Goal: Information Seeking & Learning: Check status

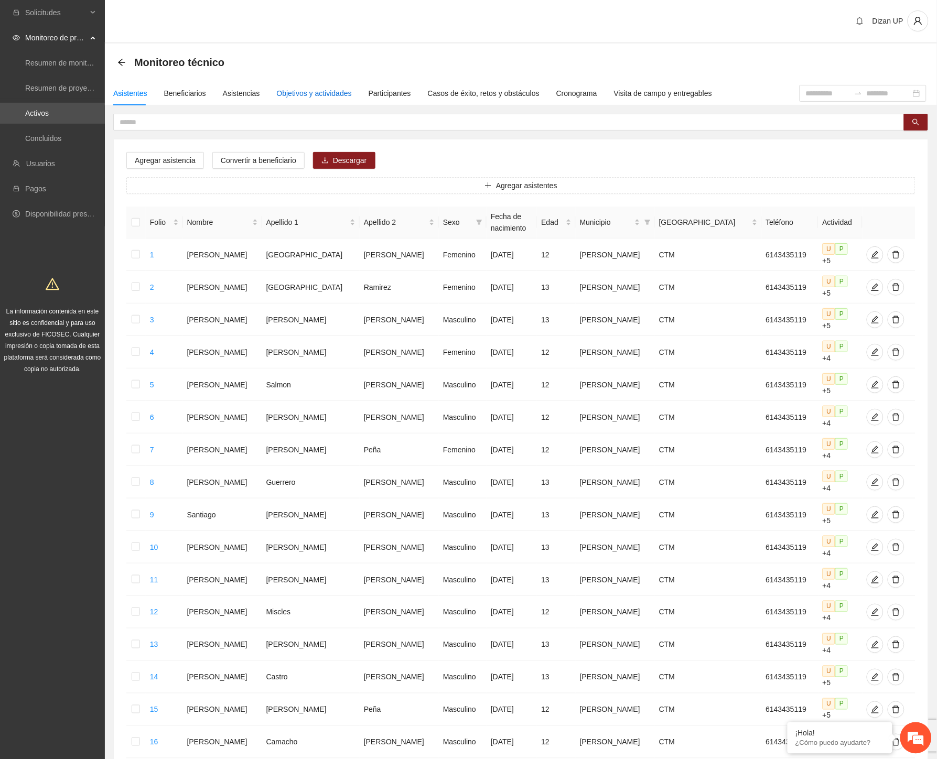
click at [313, 91] on div "Objetivos y actividades" at bounding box center [314, 94] width 75 height 12
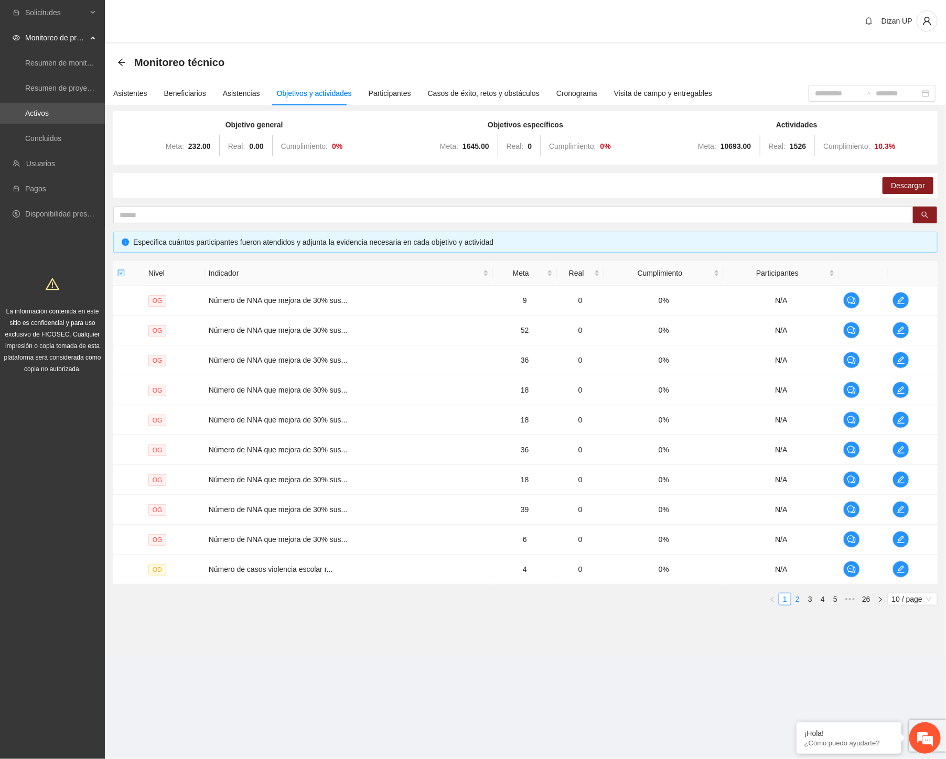
click at [796, 599] on link "2" at bounding box center [798, 600] width 12 height 12
click at [812, 599] on link "3" at bounding box center [810, 600] width 12 height 12
click at [822, 600] on link "4" at bounding box center [823, 600] width 12 height 12
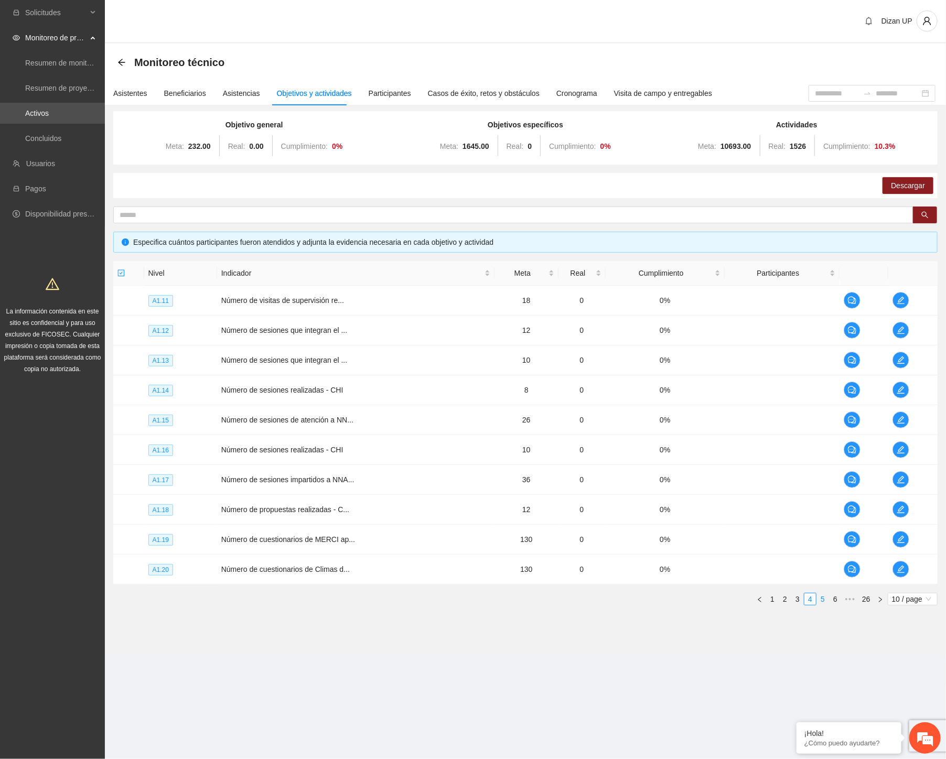
click at [824, 600] on link "5" at bounding box center [823, 600] width 12 height 12
drag, startPoint x: 349, startPoint y: 659, endPoint x: 381, endPoint y: 593, distance: 73.4
click at [349, 659] on section "Dizan UP Monitoreo técnico Asistentes Beneficiarios Asistencias Objetivos y act…" at bounding box center [525, 342] width 841 height 685
click at [434, 453] on td "Número de cuestionarios de Exposici..." at bounding box center [357, 450] width 283 height 30
click at [823, 601] on link "6" at bounding box center [823, 600] width 12 height 12
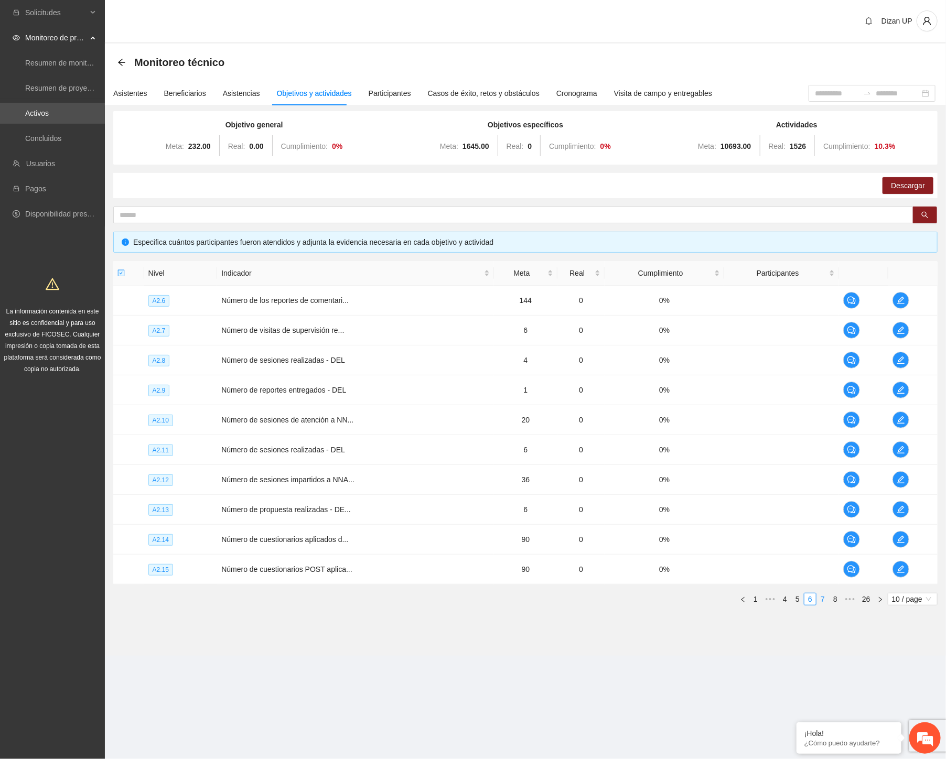
click at [823, 601] on link "7" at bounding box center [823, 600] width 12 height 12
click at [378, 462] on td "Número de NNA que mejoran en por lo..." at bounding box center [355, 450] width 277 height 30
click at [900, 509] on icon "edit" at bounding box center [900, 509] width 7 height 7
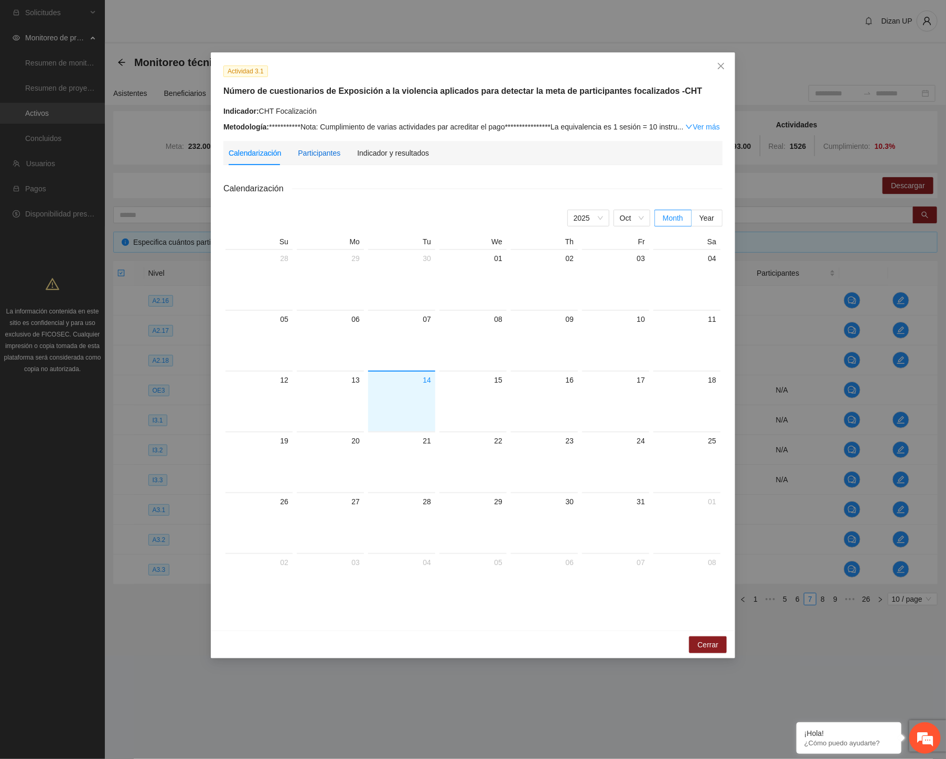
click at [312, 152] on div "Participantes" at bounding box center [319, 153] width 42 height 12
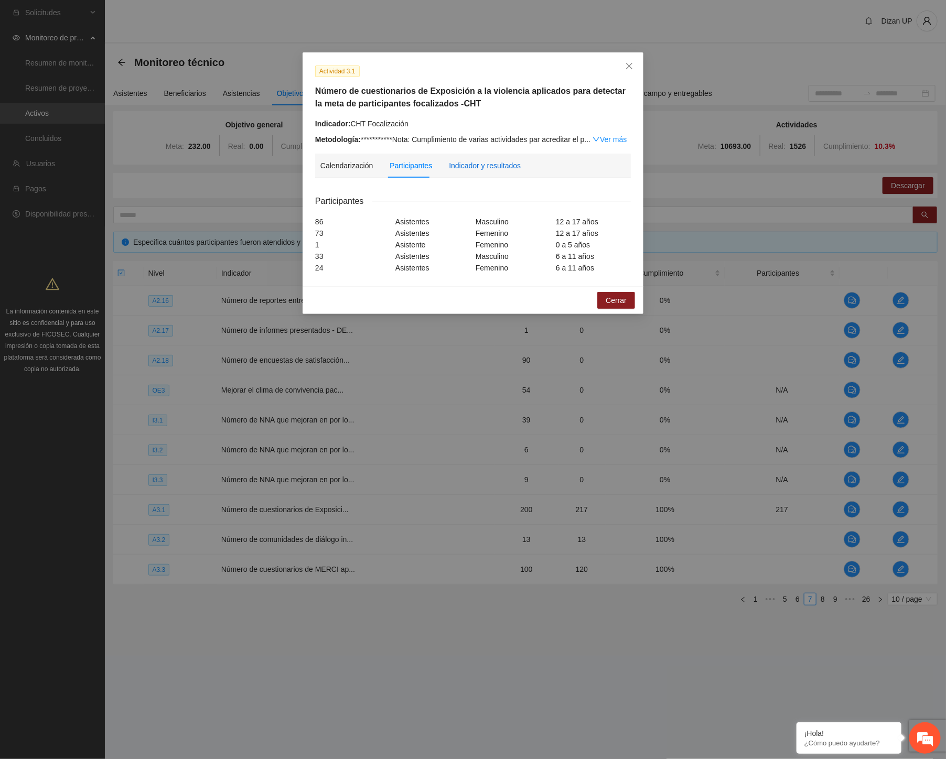
click at [476, 171] on div "Indicador y resultados" at bounding box center [485, 166] width 72 height 12
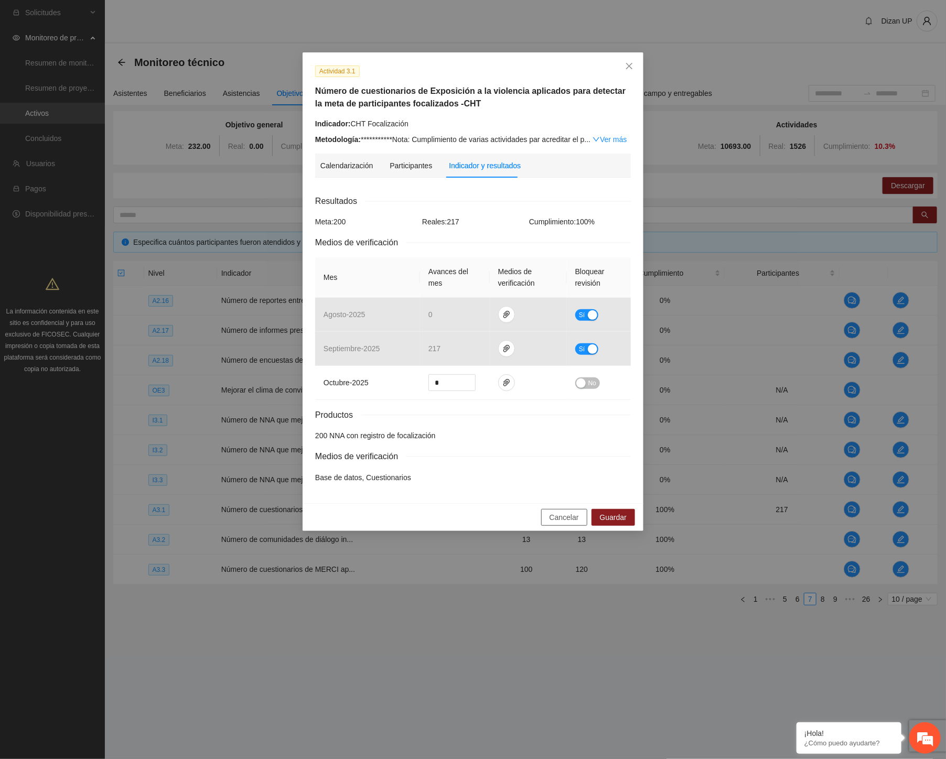
click at [563, 520] on span "Cancelar" at bounding box center [564, 518] width 29 height 12
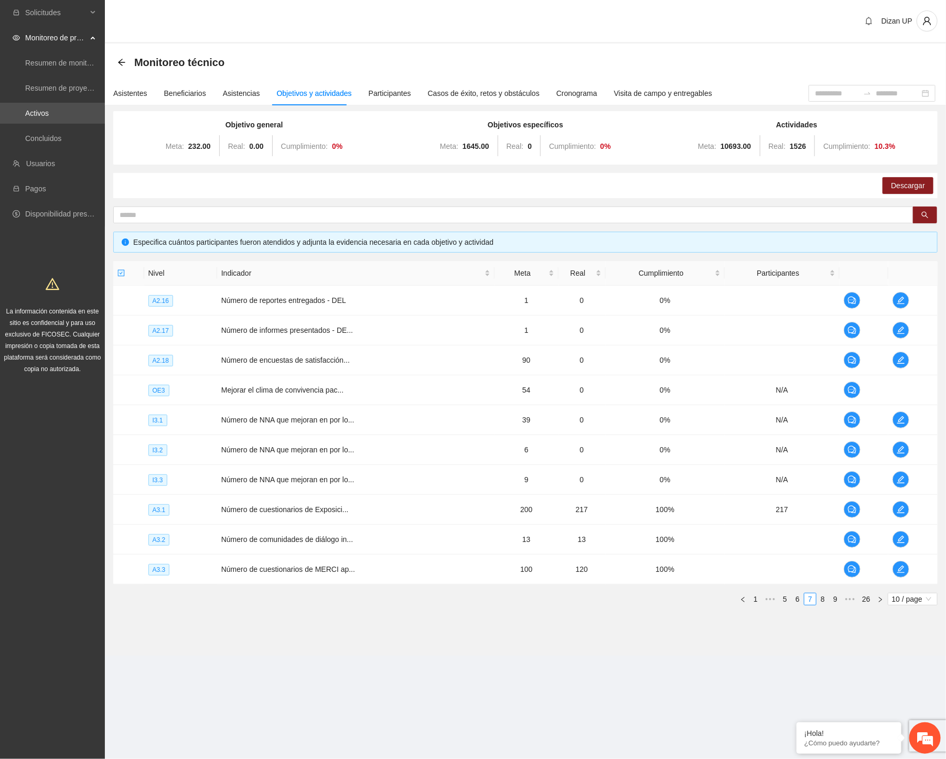
drag, startPoint x: 689, startPoint y: 603, endPoint x: 677, endPoint y: 603, distance: 12.6
click at [686, 604] on ul "1 ••• 5 6 7 8 9 ••• 26 10 / page" at bounding box center [525, 599] width 824 height 13
click at [835, 599] on link "9" at bounding box center [836, 600] width 12 height 12
click at [819, 597] on link "10" at bounding box center [818, 600] width 15 height 12
click at [824, 602] on link "11" at bounding box center [818, 600] width 15 height 12
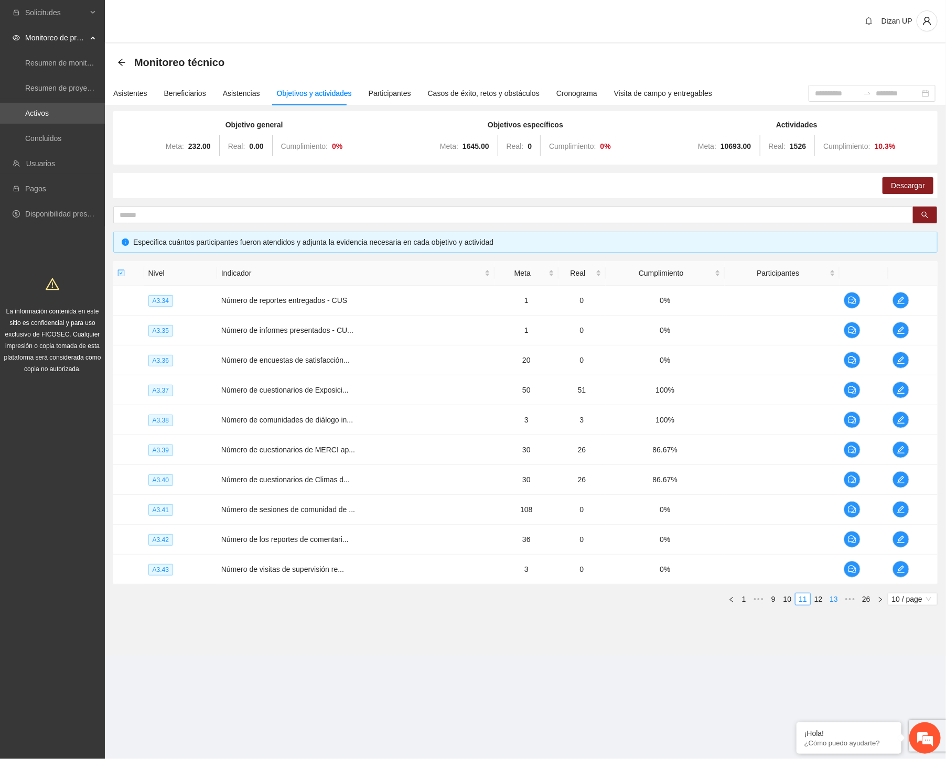
click at [831, 598] on link "13" at bounding box center [834, 600] width 15 height 12
click at [831, 598] on link "15" at bounding box center [834, 600] width 15 height 12
click at [823, 600] on link "16" at bounding box center [818, 600] width 15 height 12
click at [823, 599] on link "17" at bounding box center [818, 600] width 15 height 12
click at [820, 599] on link "18" at bounding box center [818, 600] width 15 height 12
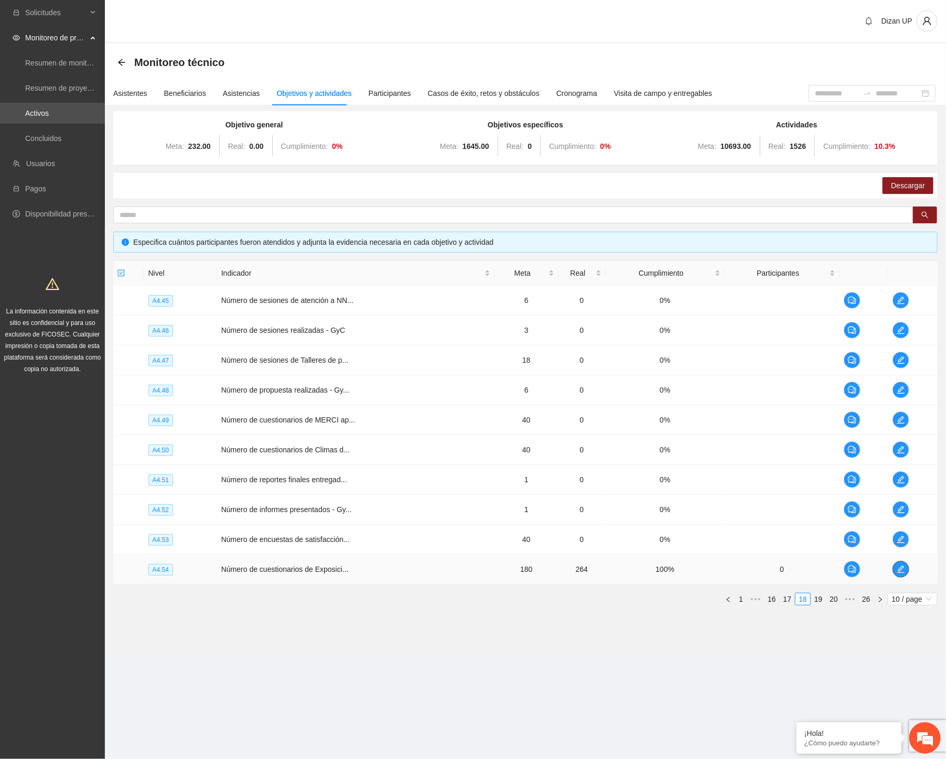
click at [898, 568] on icon "edit" at bounding box center [901, 569] width 8 height 8
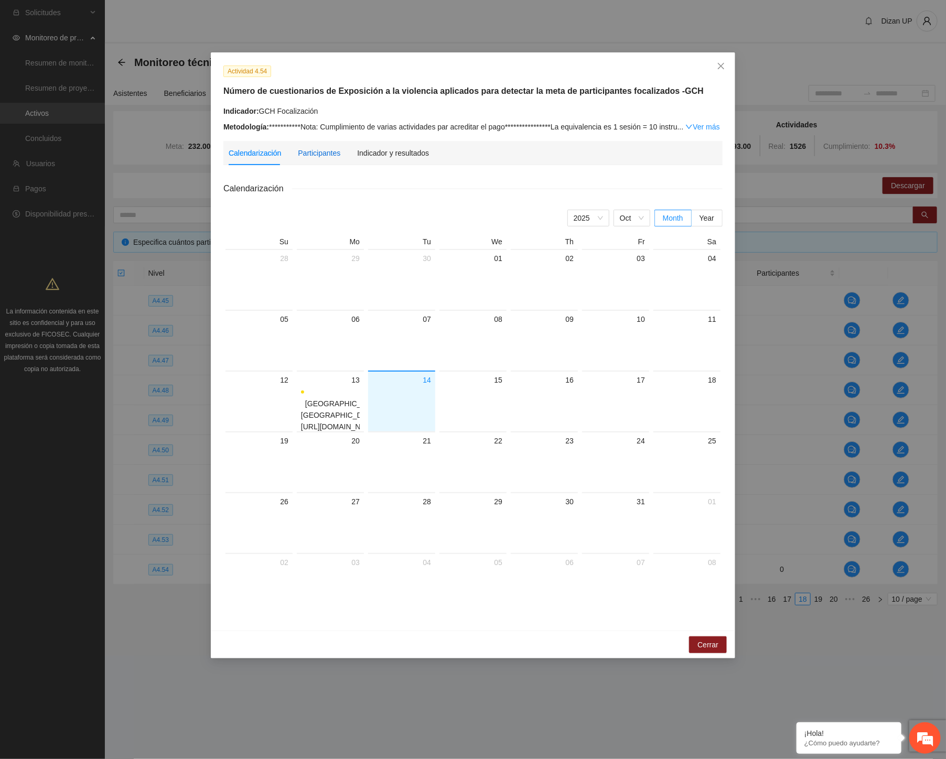
click at [320, 156] on div "Participantes" at bounding box center [319, 153] width 42 height 12
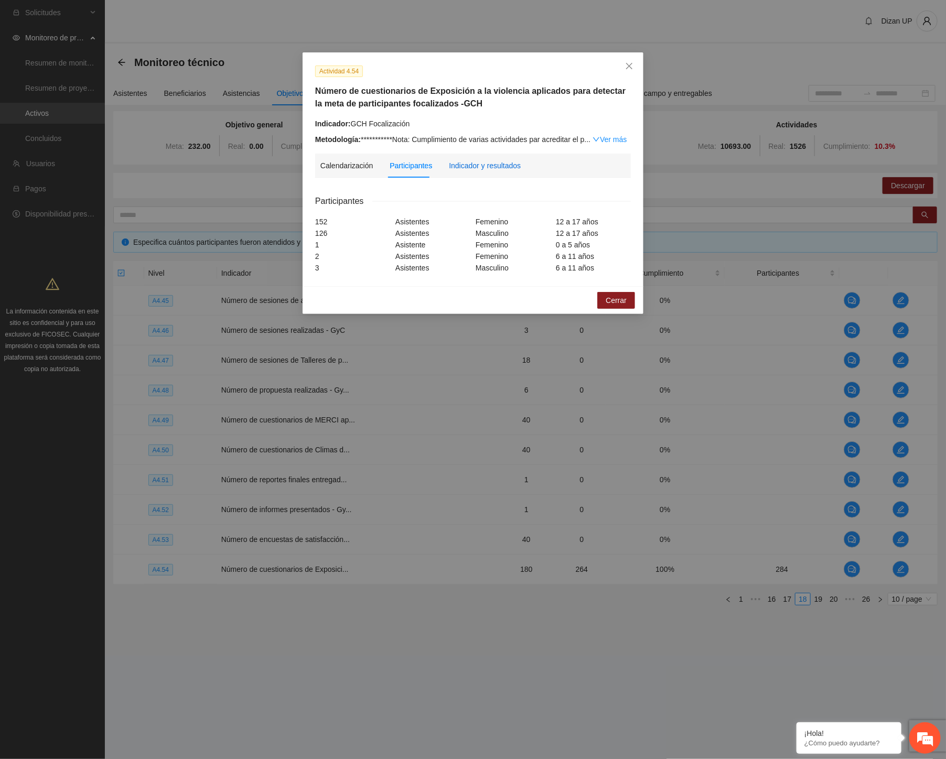
click at [479, 168] on div "Indicador y resultados" at bounding box center [485, 166] width 72 height 12
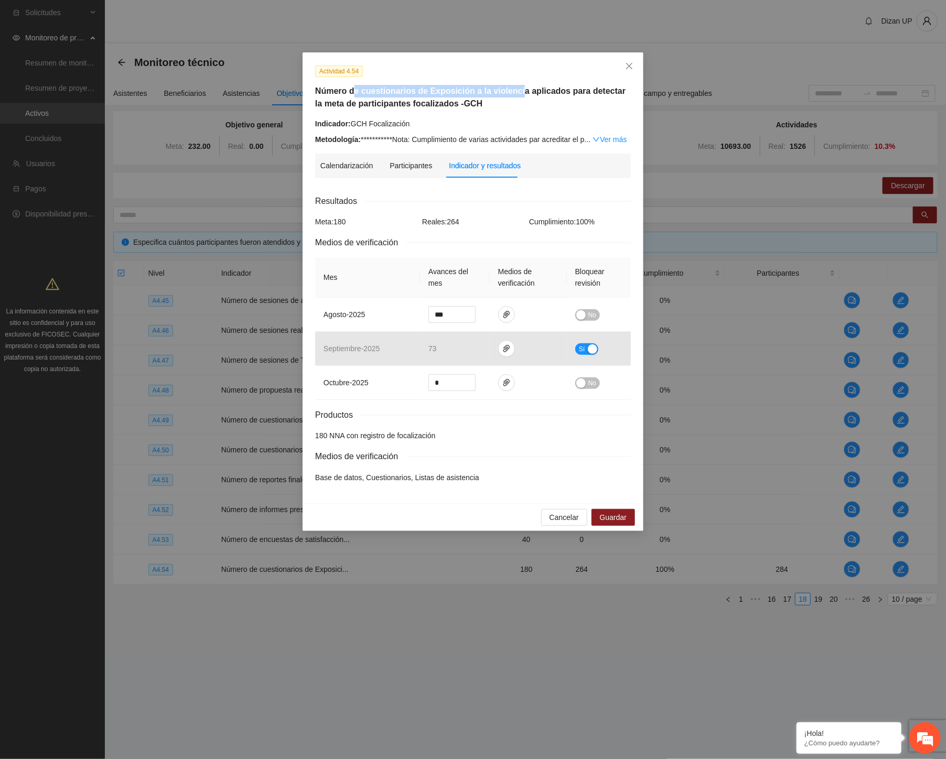
drag, startPoint x: 355, startPoint y: 93, endPoint x: 512, endPoint y: 88, distance: 157.4
click at [512, 88] on h5 "Número de cuestionarios de Exposición a la violencia aplicados para detectar la…" at bounding box center [473, 97] width 316 height 25
drag, startPoint x: 530, startPoint y: 92, endPoint x: 621, endPoint y: 93, distance: 91.3
click at [621, 93] on h5 "Número de cuestionarios de Exposición a la violencia aplicados para detectar la…" at bounding box center [473, 97] width 316 height 25
drag, startPoint x: 333, startPoint y: 105, endPoint x: 478, endPoint y: 99, distance: 144.9
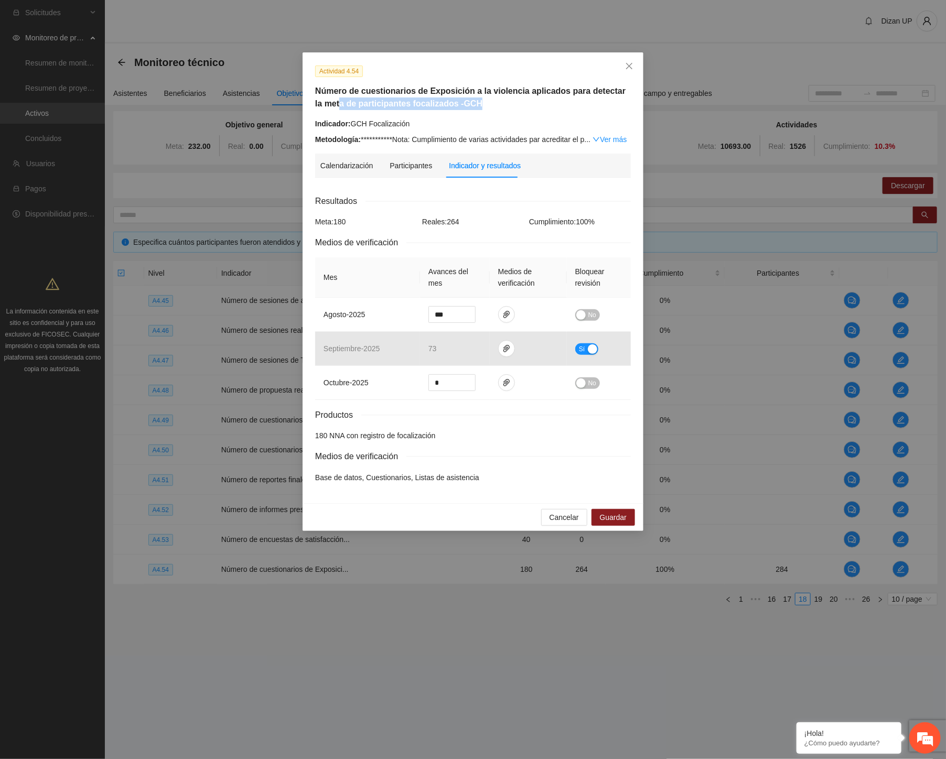
click at [478, 99] on h5 "Número de cuestionarios de Exposición a la violencia aplicados para detectar la…" at bounding box center [473, 97] width 316 height 25
click at [363, 112] on div "**********" at bounding box center [474, 105] width 324 height 80
click at [502, 315] on icon "paper-clip" at bounding box center [506, 314] width 8 height 8
click at [471, 284] on link "2025 BD Actualizada.zip" at bounding box center [502, 284] width 137 height 12
click at [472, 270] on link "2025GCHFocal.zip" at bounding box center [502, 269] width 137 height 12
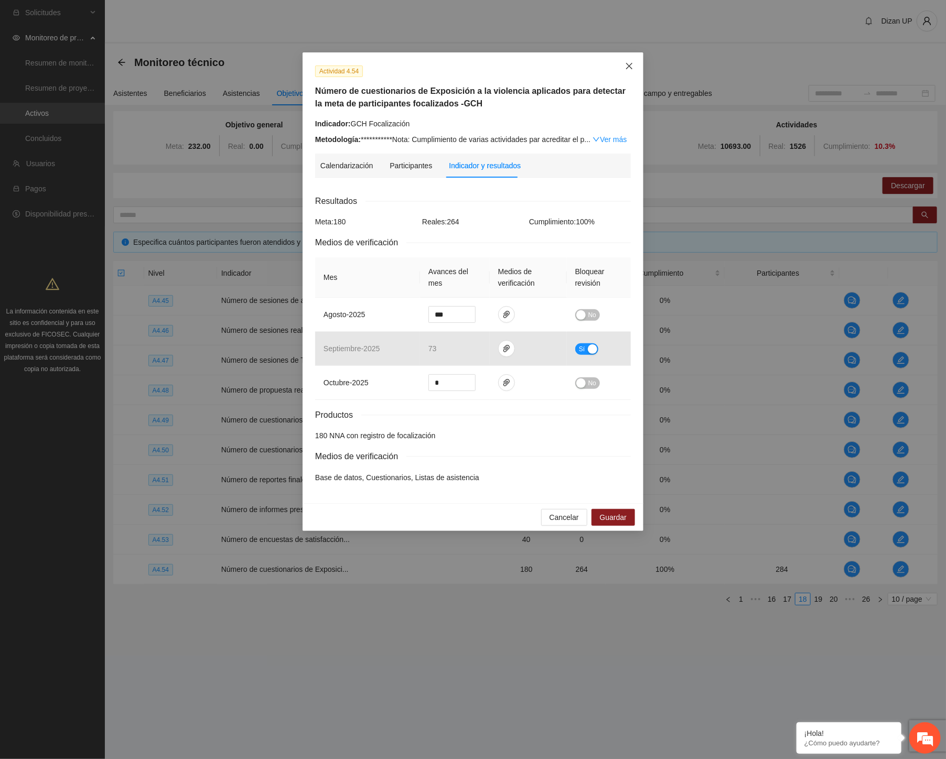
click at [628, 60] on span "Close" at bounding box center [629, 66] width 28 height 28
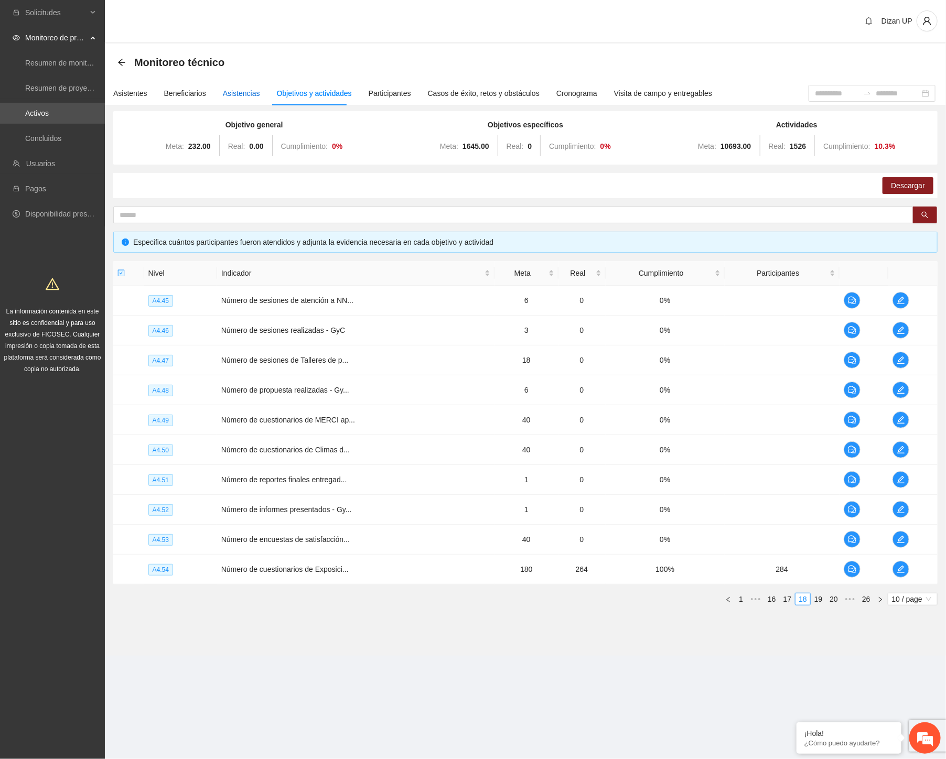
click at [248, 92] on div "Asistencias" at bounding box center [241, 94] width 37 height 12
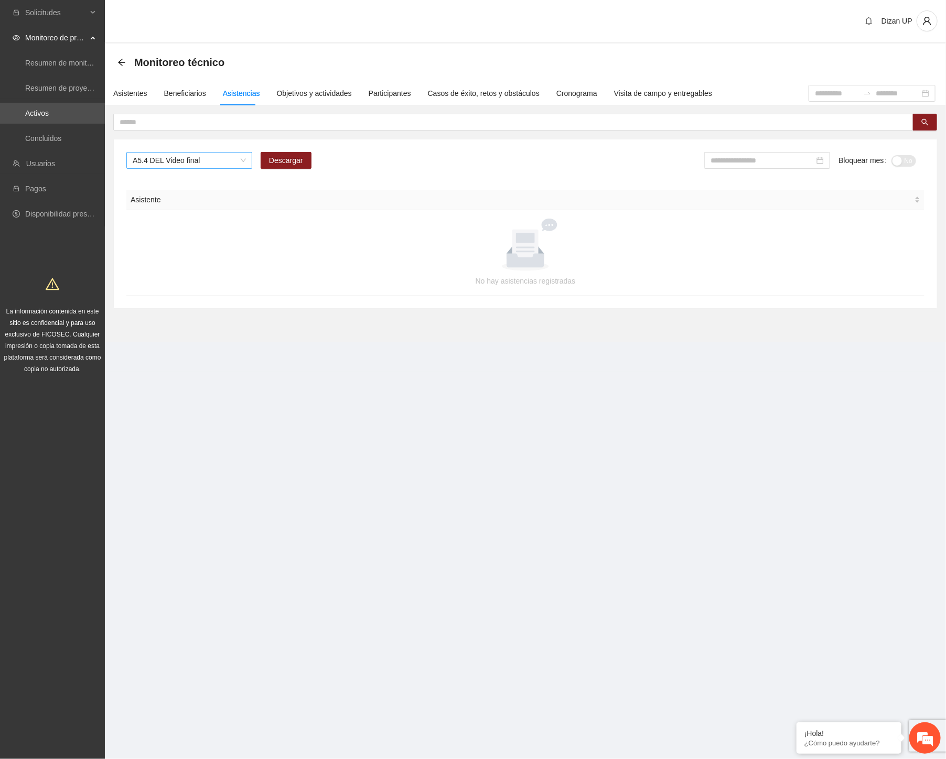
click at [192, 155] on span "A5.4 DEL Video final" at bounding box center [189, 161] width 113 height 16
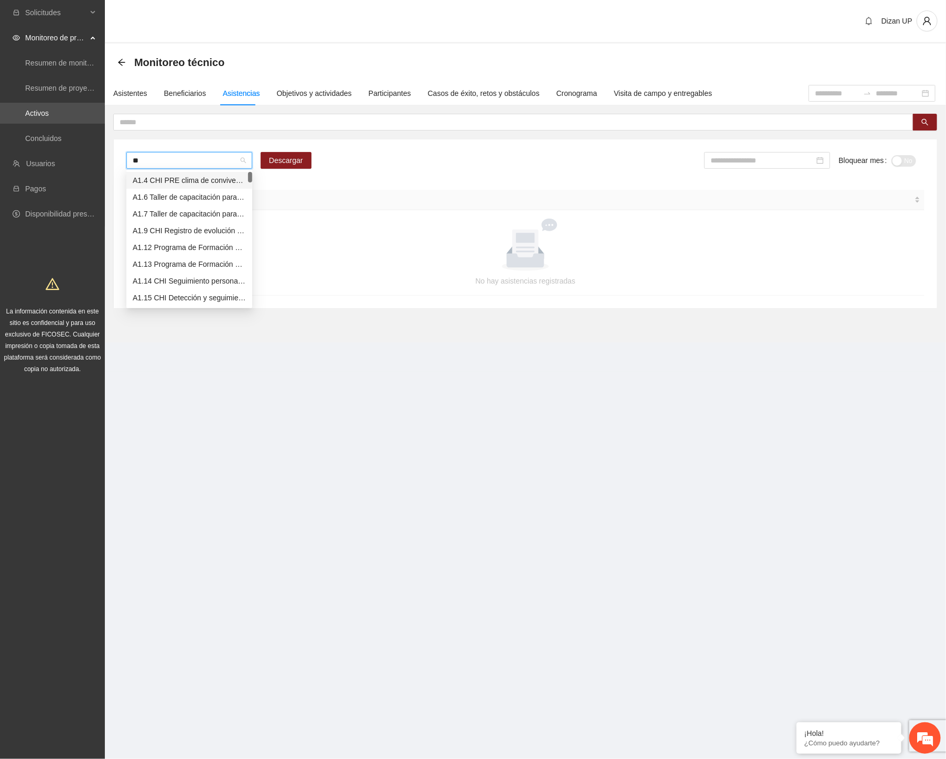
type input "*"
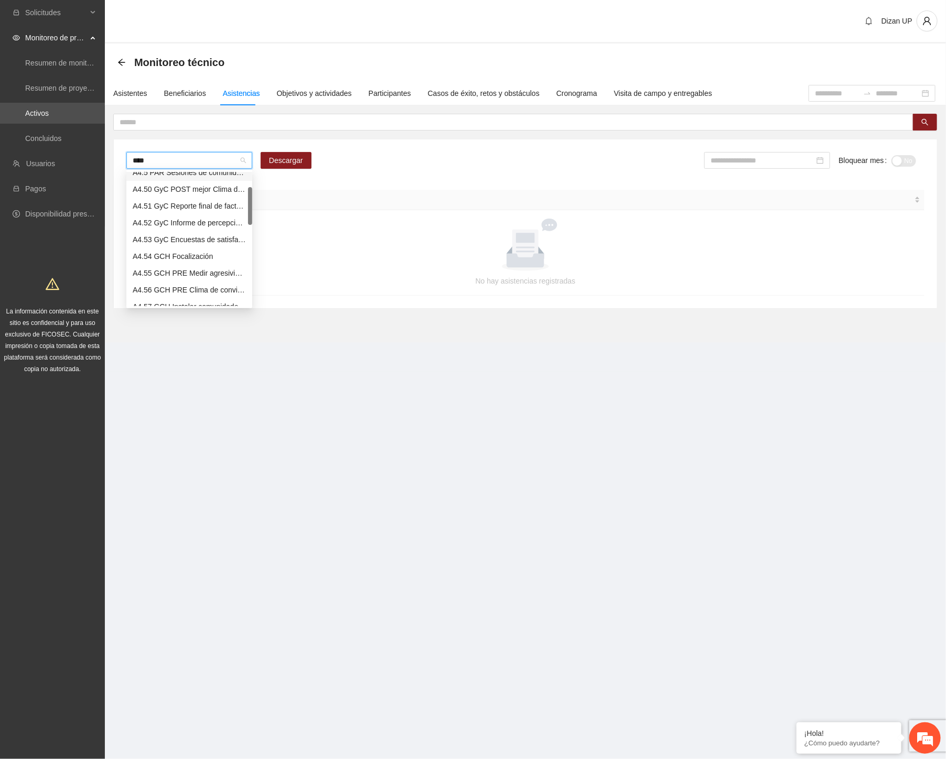
type input "*****"
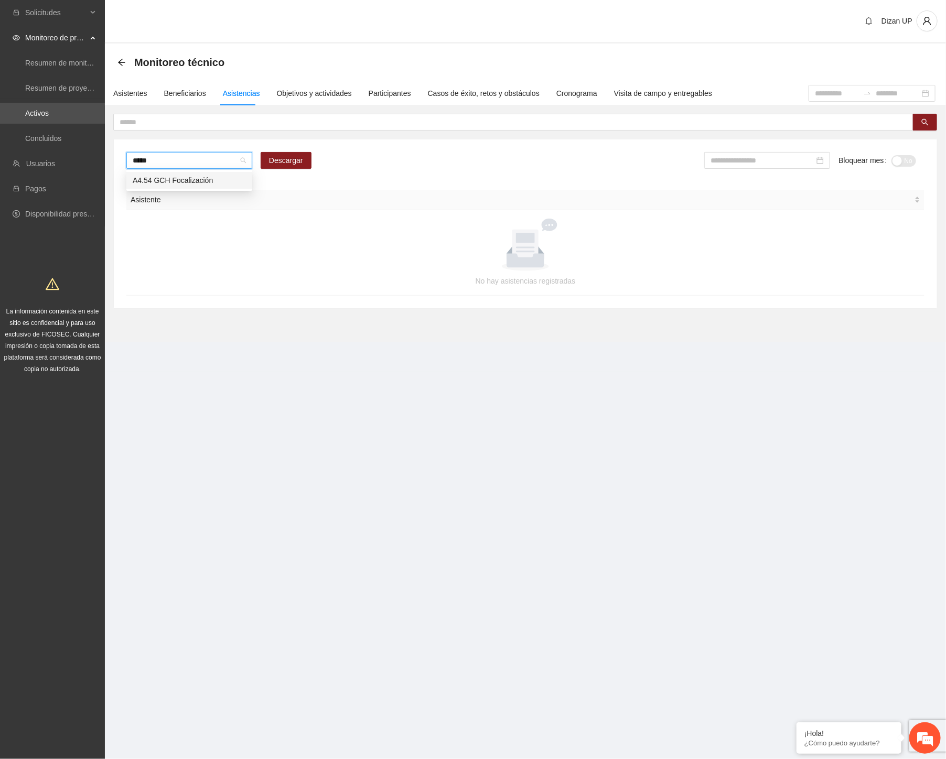
scroll to position [0, 0]
click at [151, 180] on div "A4.54 GCH Focalización" at bounding box center [189, 181] width 113 height 12
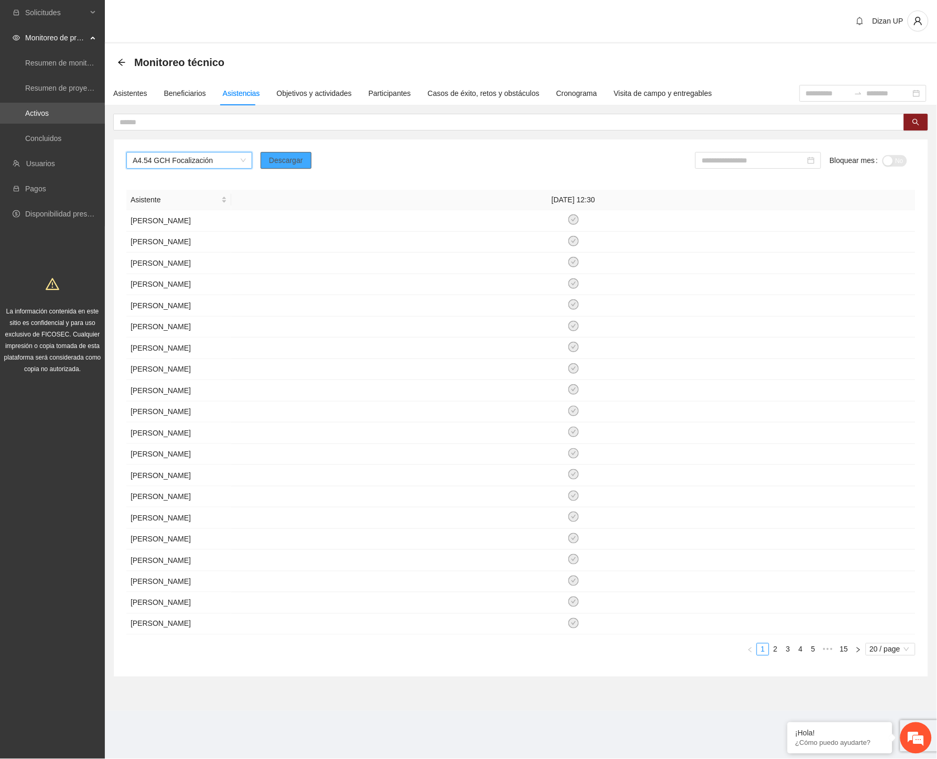
click at [283, 159] on span "Descargar" at bounding box center [286, 161] width 34 height 12
drag, startPoint x: 552, startPoint y: 147, endPoint x: 432, endPoint y: 4, distance: 186.9
click at [552, 148] on div "A4.54 GCH Focalización Descargar Bloquear mes No Asistente [DATE] 12:30 [PERSON…" at bounding box center [521, 409] width 814 height 538
click at [296, 93] on div "Objetivos y actividades" at bounding box center [314, 94] width 75 height 12
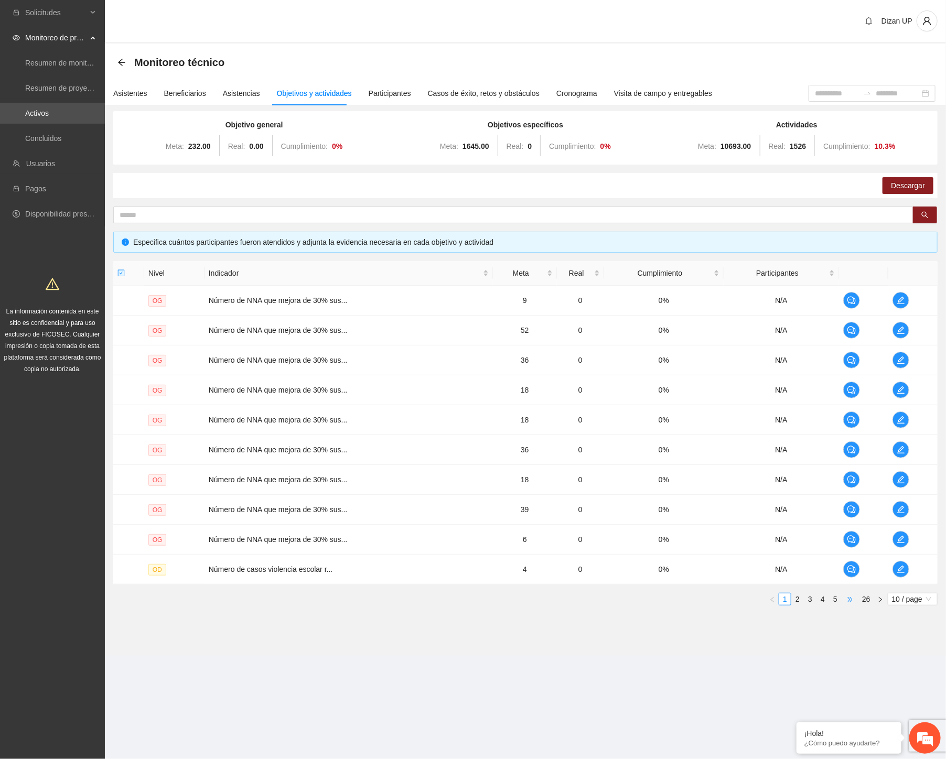
click at [848, 598] on span "•••" at bounding box center [850, 599] width 17 height 13
click at [836, 599] on link "8" at bounding box center [836, 600] width 12 height 12
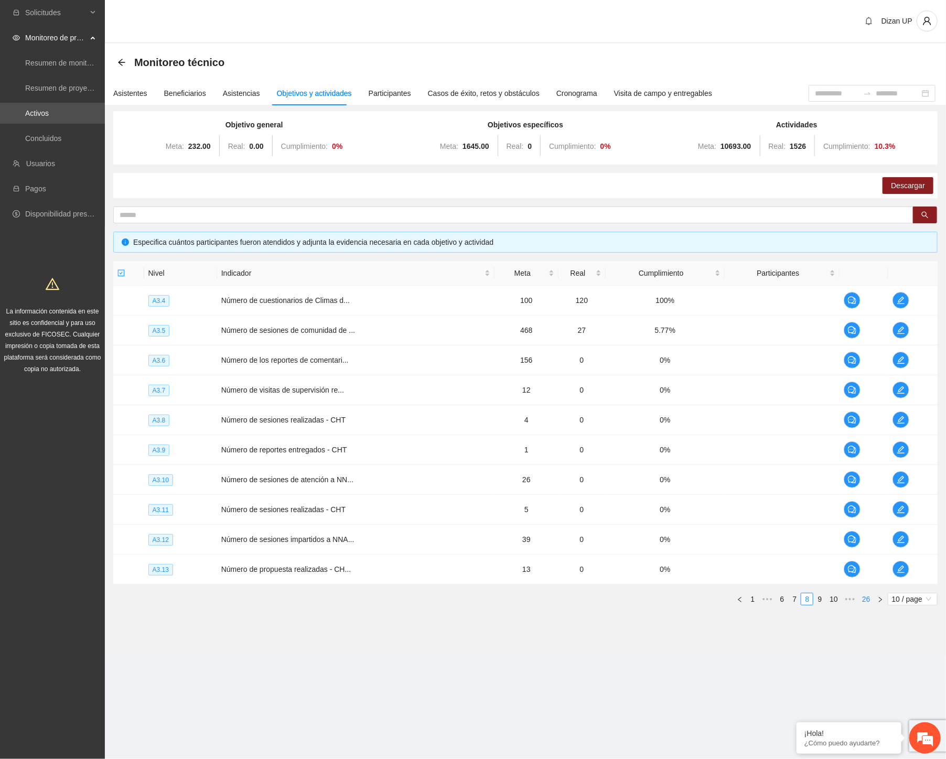
click at [861, 599] on link "26" at bounding box center [866, 600] width 15 height 12
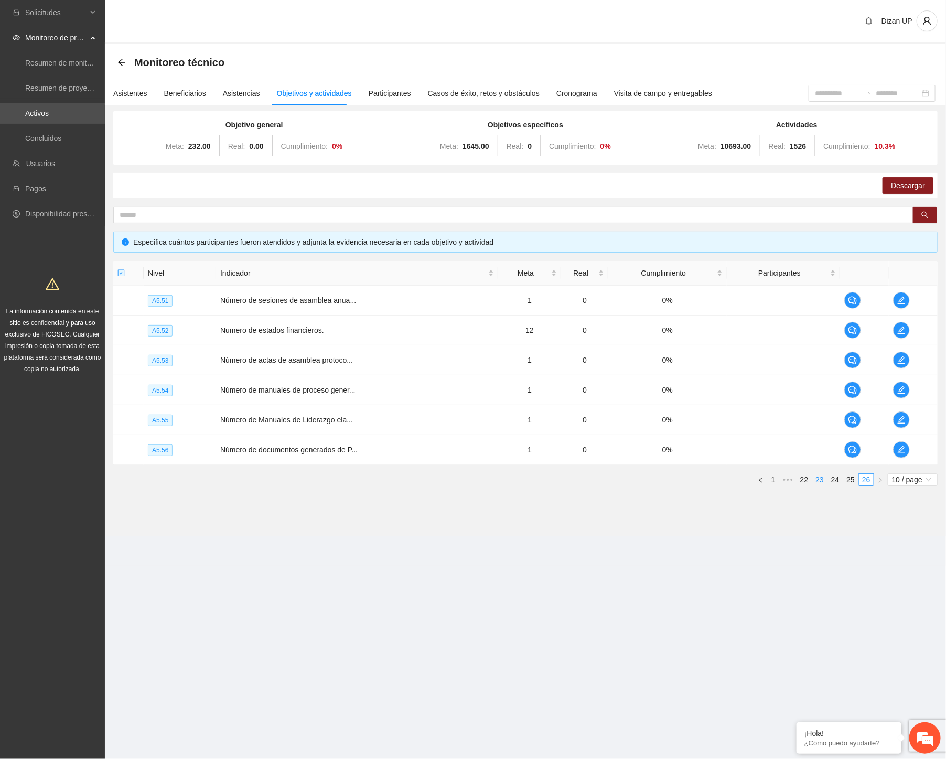
click at [813, 478] on link "23" at bounding box center [819, 480] width 15 height 12
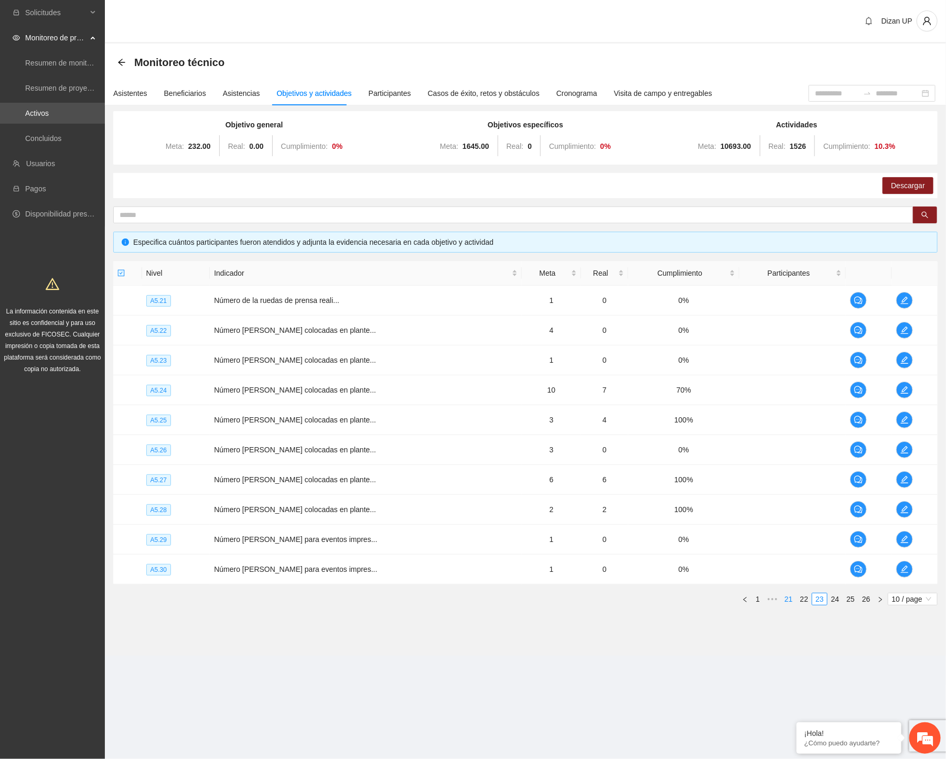
click at [787, 601] on link "21" at bounding box center [788, 600] width 15 height 12
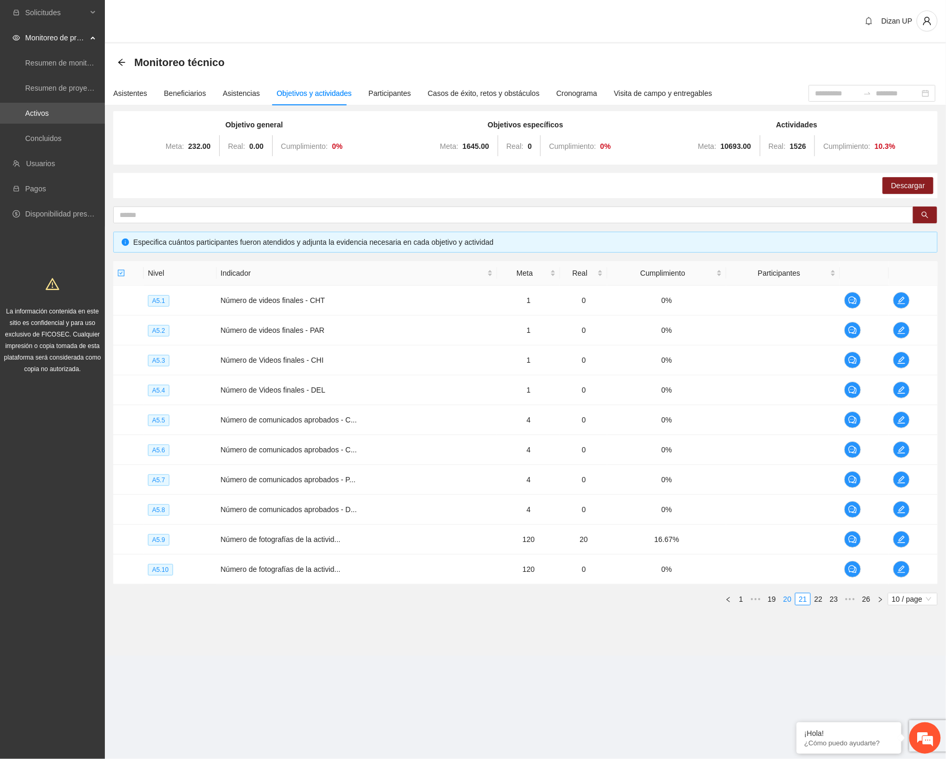
click at [786, 600] on link "20" at bounding box center [787, 600] width 15 height 12
click at [788, 598] on link "19" at bounding box center [787, 600] width 15 height 12
click at [788, 598] on link "18" at bounding box center [787, 600] width 15 height 12
click at [899, 567] on icon "edit" at bounding box center [901, 569] width 8 height 8
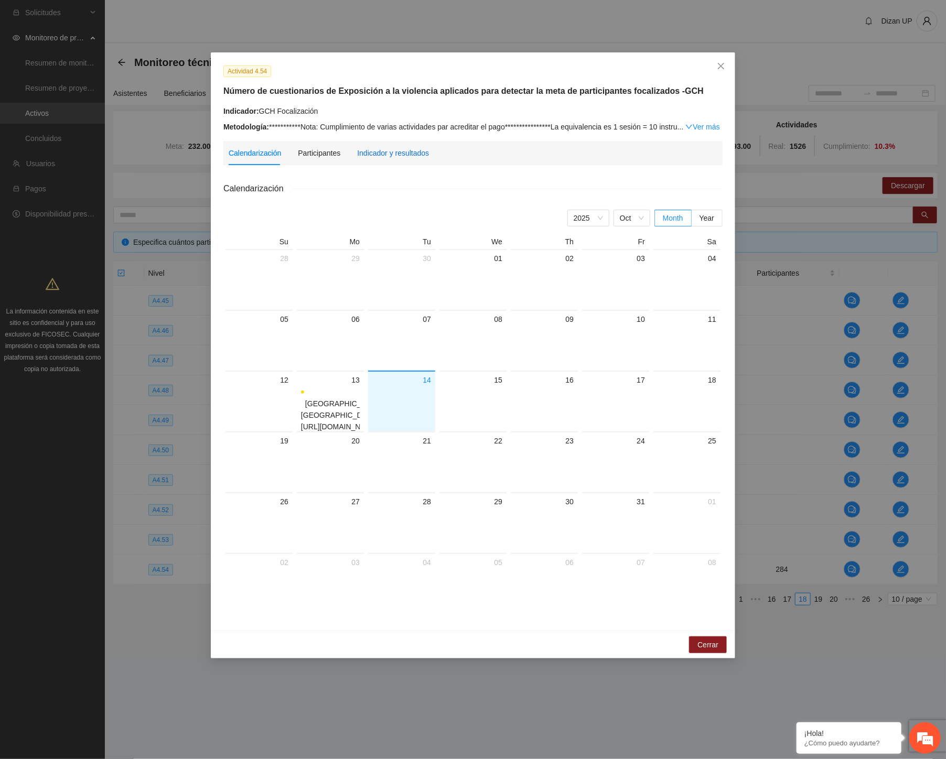
click at [402, 151] on div "Indicador y resultados" at bounding box center [393, 153] width 72 height 12
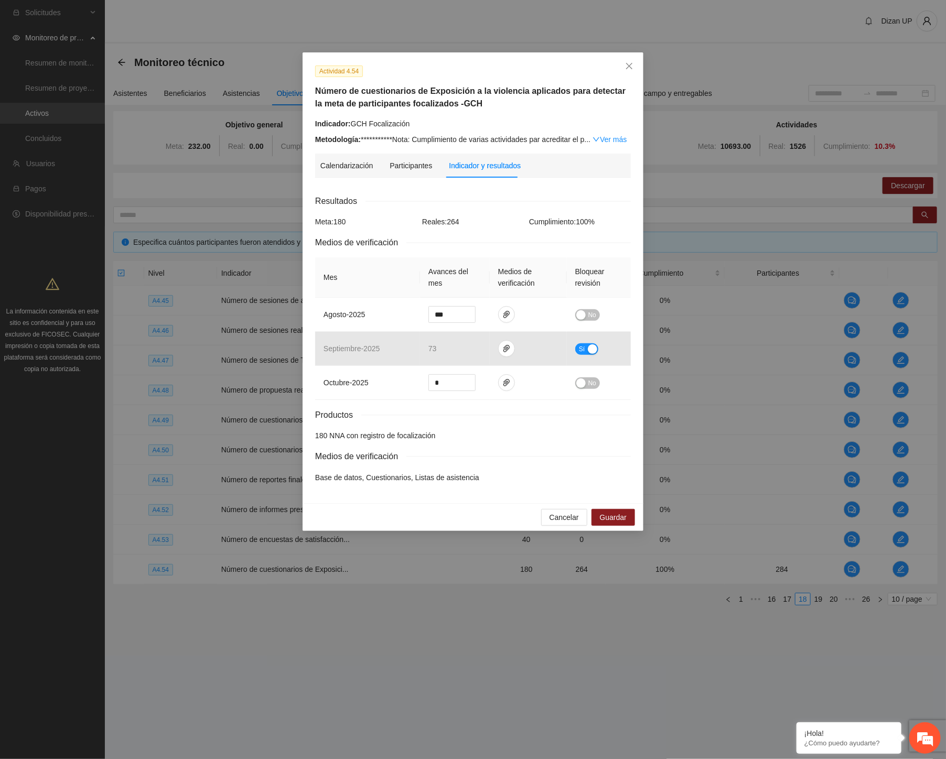
click at [547, 720] on div "**********" at bounding box center [473, 379] width 946 height 759
click at [607, 137] on link "Ver más" at bounding box center [610, 139] width 34 height 8
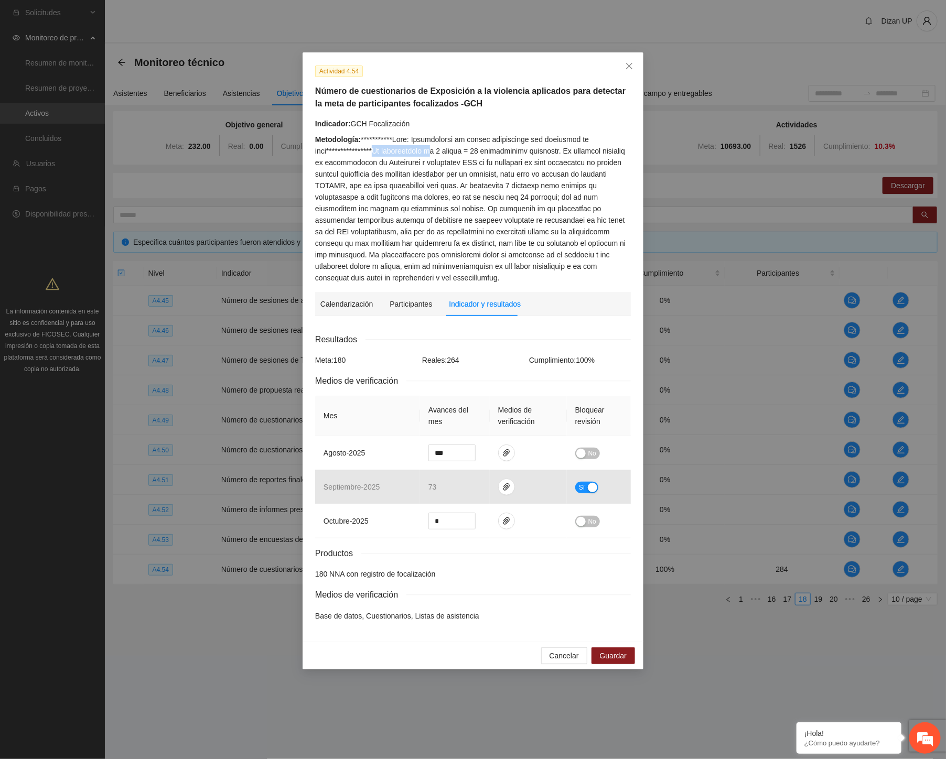
drag, startPoint x: 401, startPoint y: 150, endPoint x: 435, endPoint y: 151, distance: 34.1
click at [435, 151] on div "Metodología:" at bounding box center [473, 209] width 316 height 150
drag, startPoint x: 469, startPoint y: 153, endPoint x: 493, endPoint y: 153, distance: 24.1
click at [493, 153] on div "Metodología:" at bounding box center [473, 209] width 316 height 150
drag, startPoint x: 519, startPoint y: 153, endPoint x: 539, endPoint y: 152, distance: 19.4
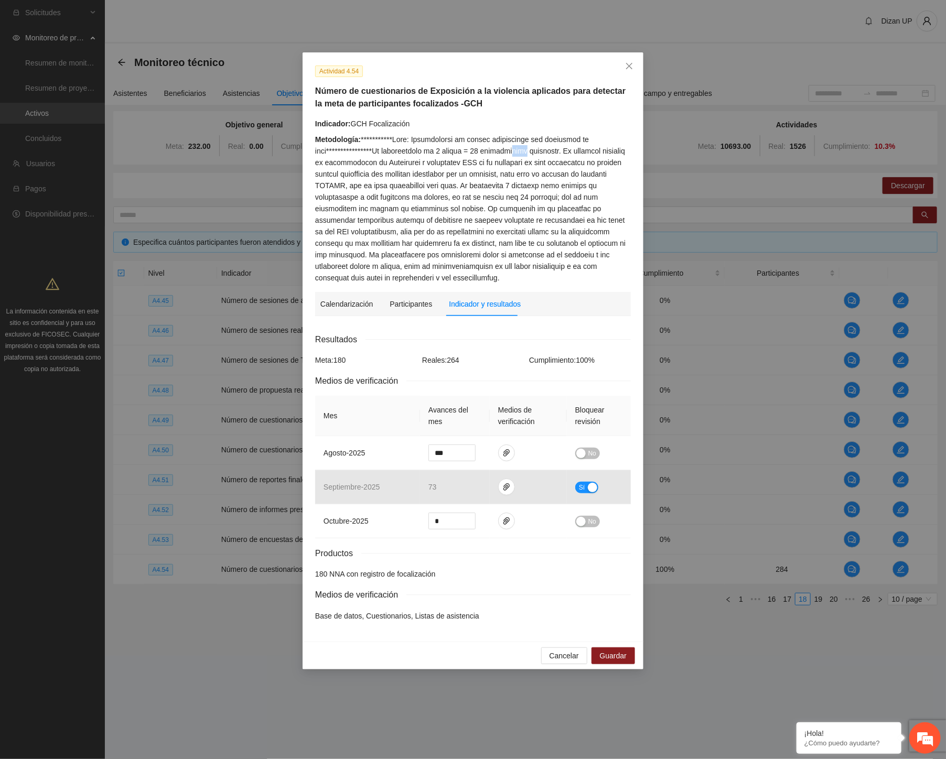
click at [533, 153] on div "Metodología:" at bounding box center [473, 209] width 316 height 150
drag, startPoint x: 563, startPoint y: 150, endPoint x: 381, endPoint y: 154, distance: 182.0
click at [381, 154] on div "Metodología:" at bounding box center [473, 209] width 316 height 150
click at [626, 65] on icon "close" at bounding box center [629, 66] width 8 height 8
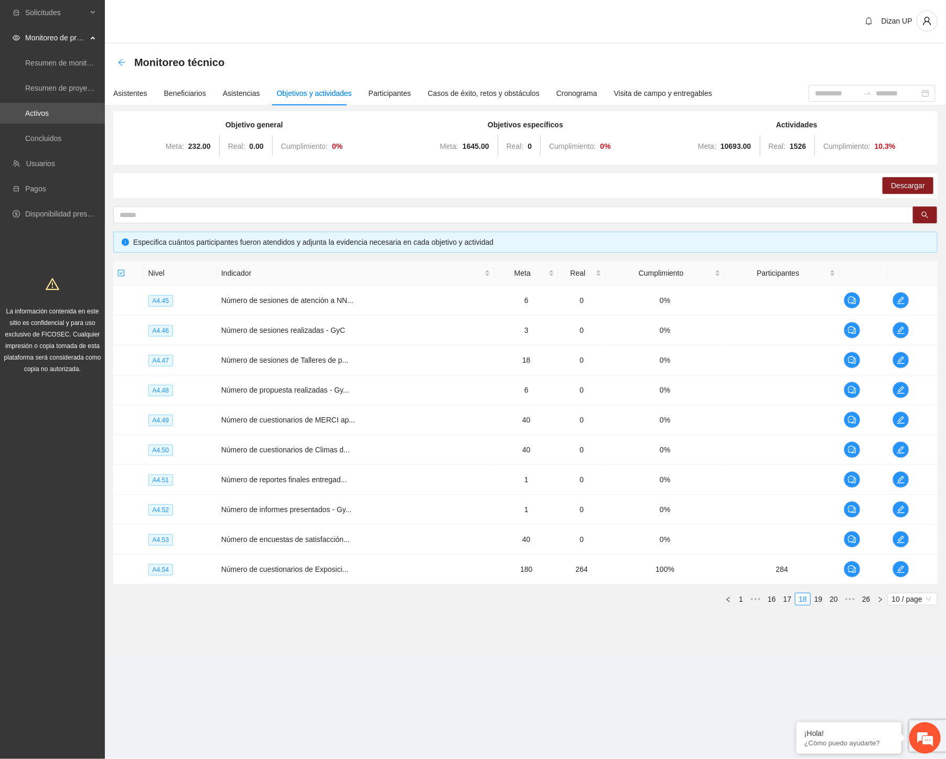
click at [122, 61] on icon "arrow-left" at bounding box center [121, 62] width 7 height 7
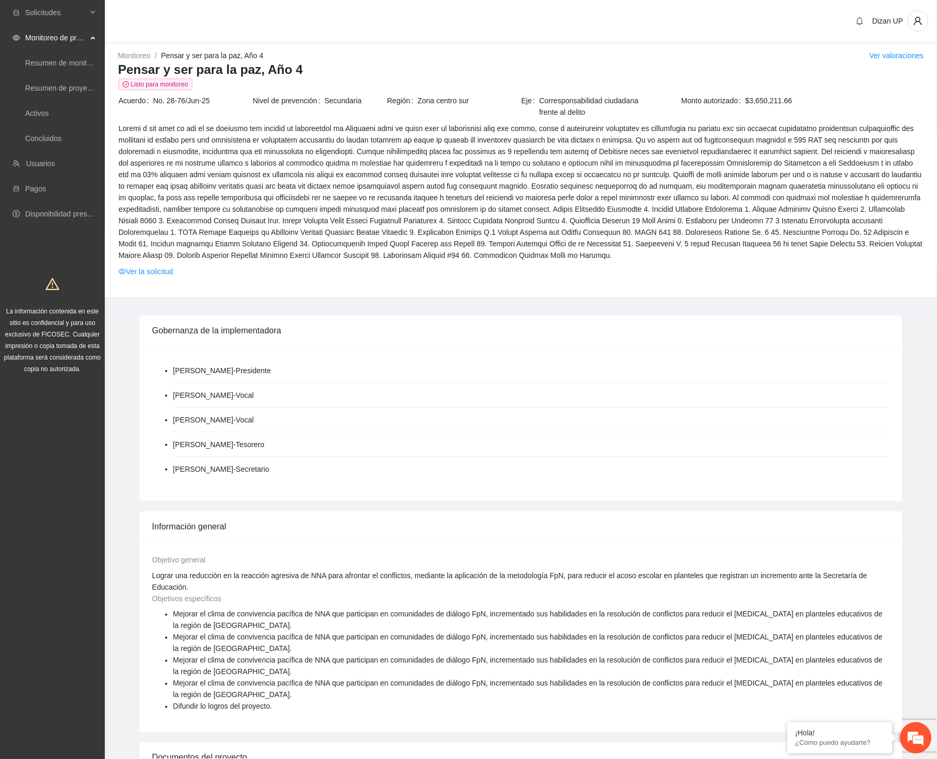
drag, startPoint x: 78, startPoint y: 709, endPoint x: 80, endPoint y: 698, distance: 10.8
click at [81, 701] on div "Solicitudes Monitoreo de proyectos Resumen de monitoreo Resumen de proyectos ap…" at bounding box center [52, 742] width 105 height 1485
click at [137, 270] on link "Ver la solicitud" at bounding box center [146, 272] width 55 height 12
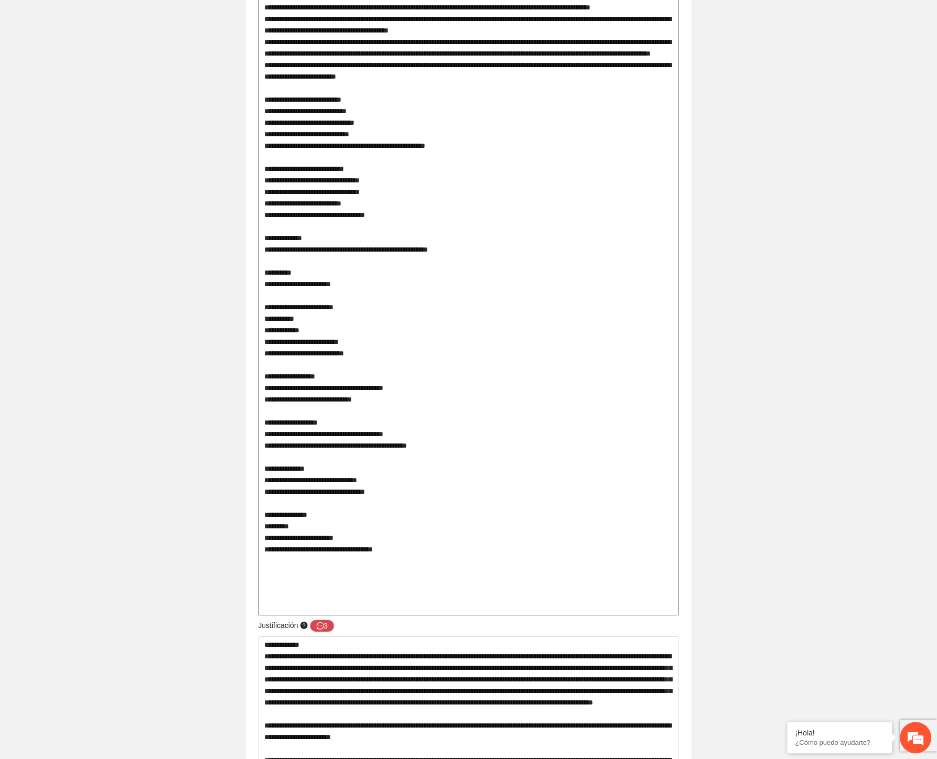
scroll to position [757, 0]
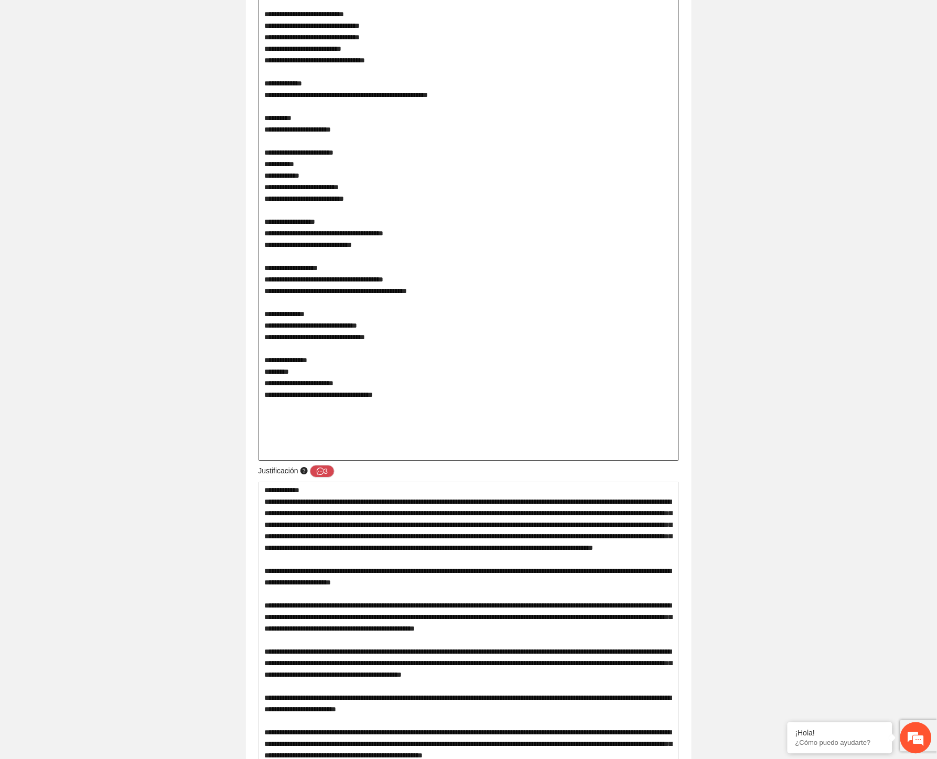
drag, startPoint x: 282, startPoint y: 216, endPoint x: 376, endPoint y: 219, distance: 93.9
click at [376, 219] on textarea at bounding box center [469, 112] width 421 height 698
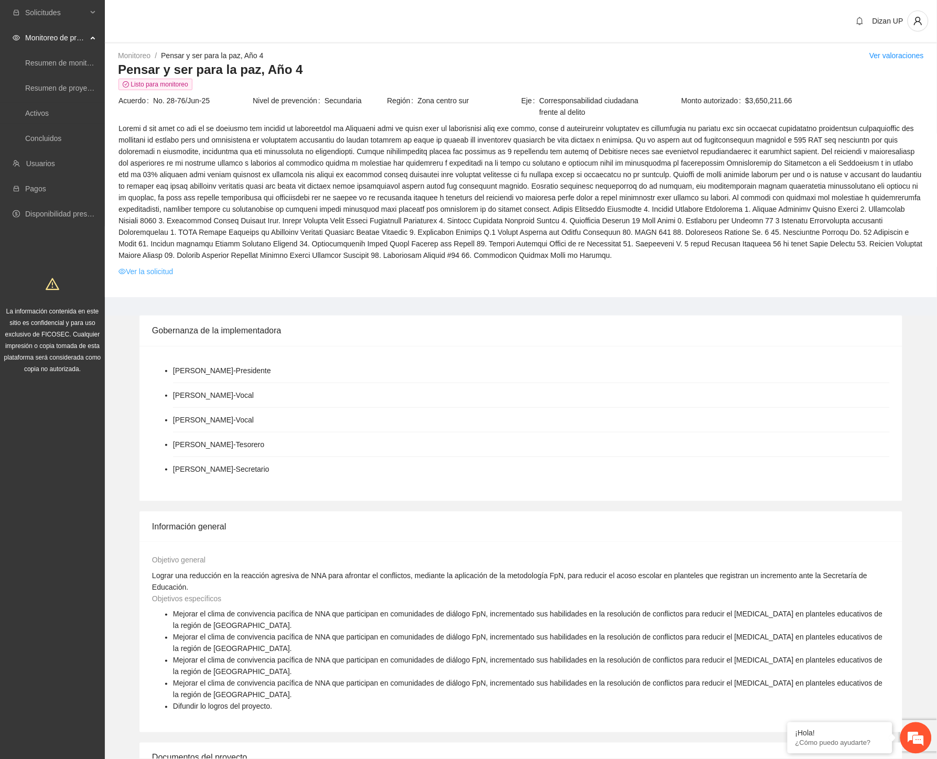
click at [132, 271] on link "Ver la solicitud" at bounding box center [146, 272] width 55 height 12
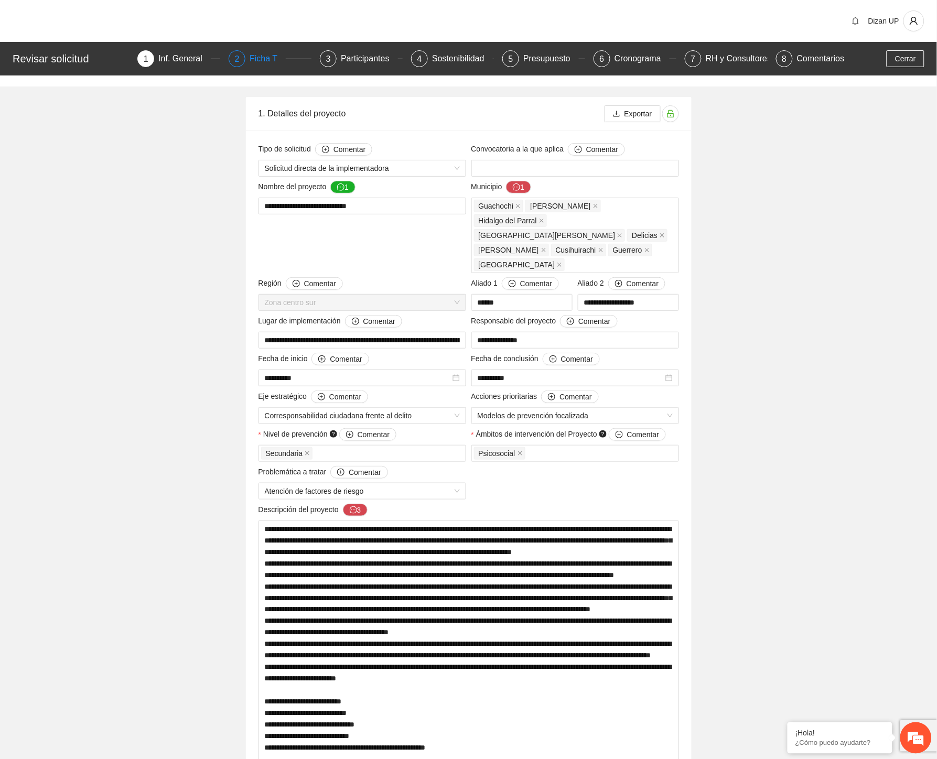
click at [262, 59] on div "Ficha T" at bounding box center [268, 58] width 36 height 17
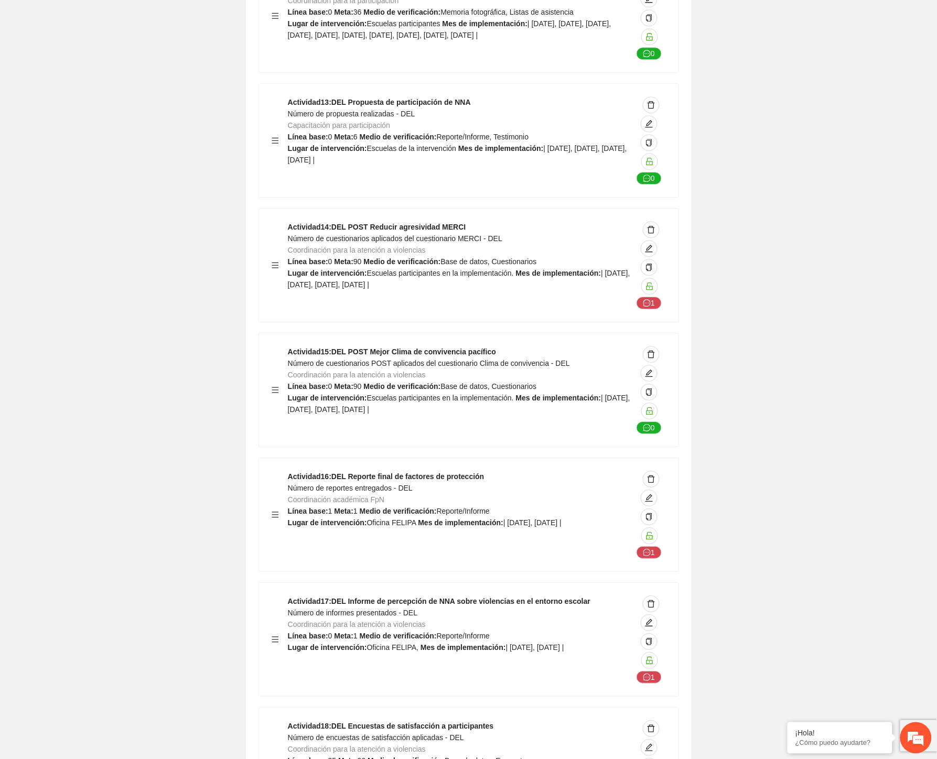
scroll to position [8992, 0]
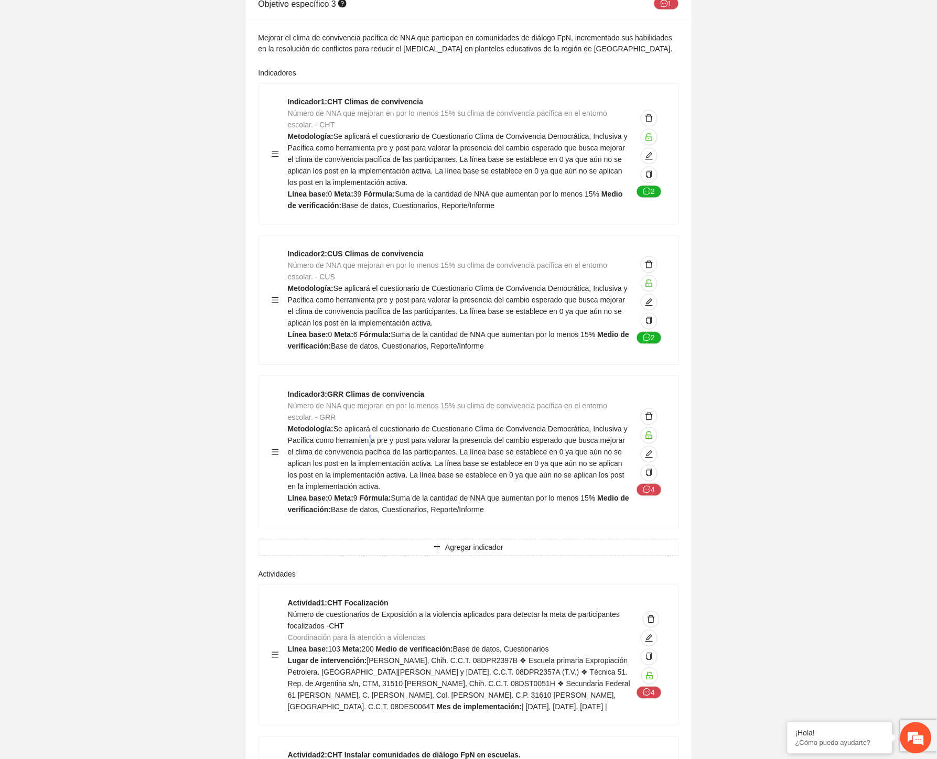
click at [369, 425] on span "Se aplicará el cuestionario de Cuestionario Clima de Convivencia Democrática, I…" at bounding box center [458, 458] width 340 height 66
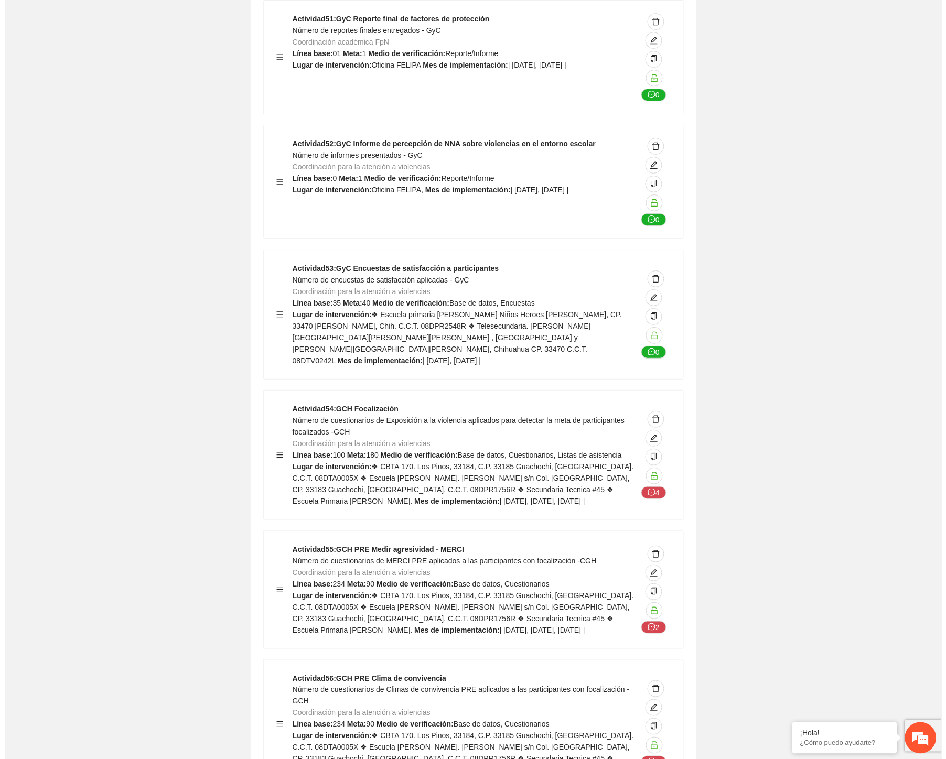
scroll to position [23963, 0]
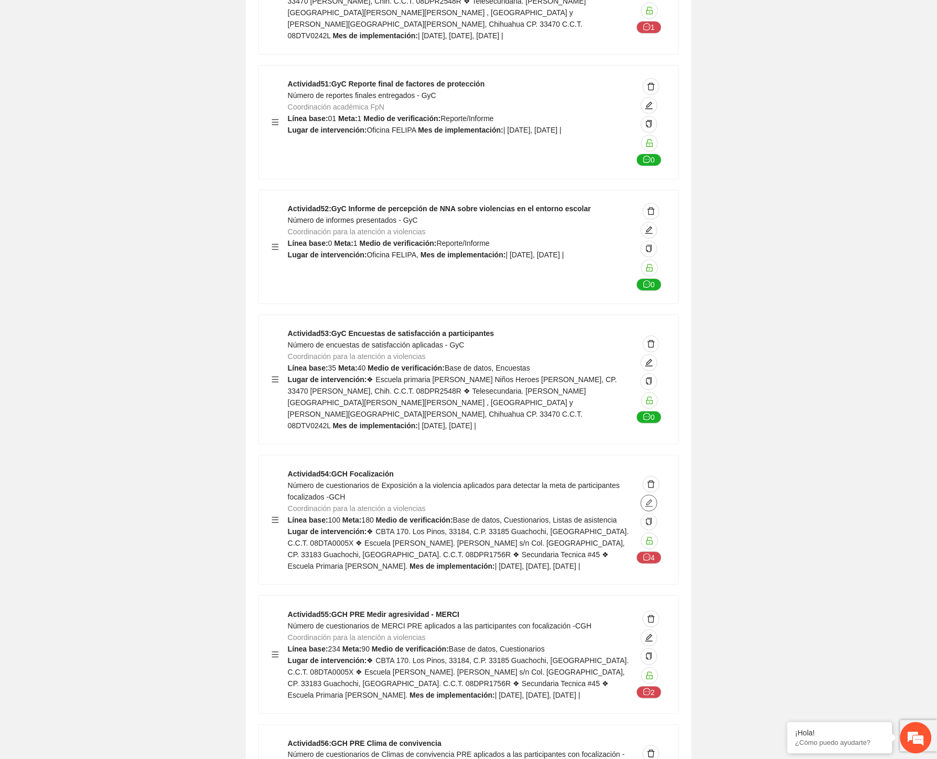
click at [650, 499] on icon "edit" at bounding box center [649, 503] width 8 height 8
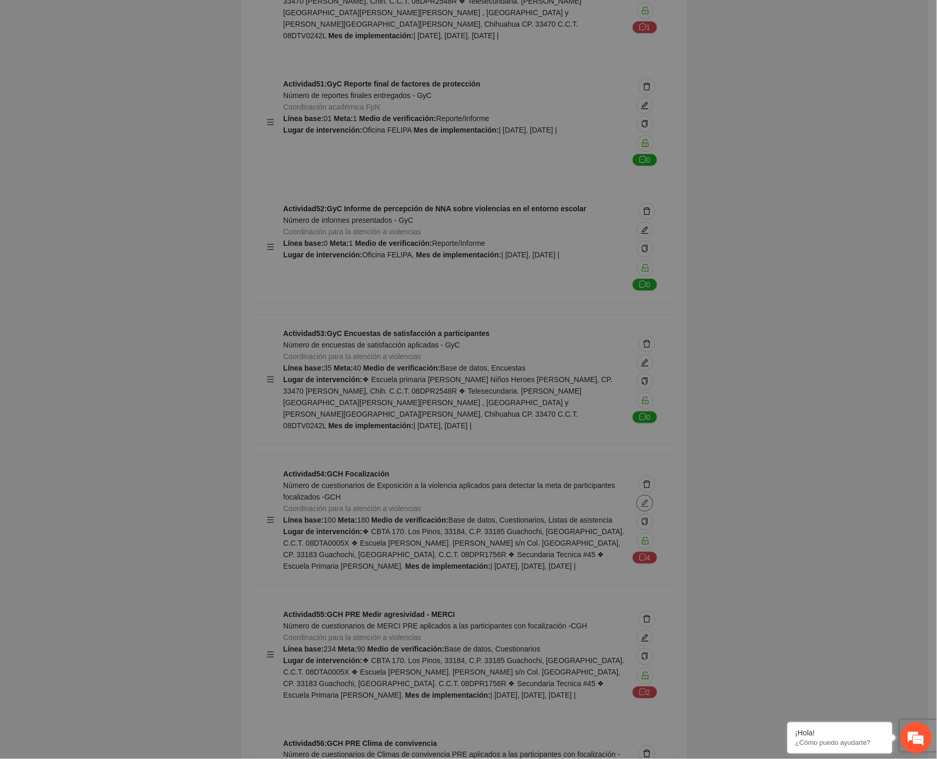
type textarea "**********"
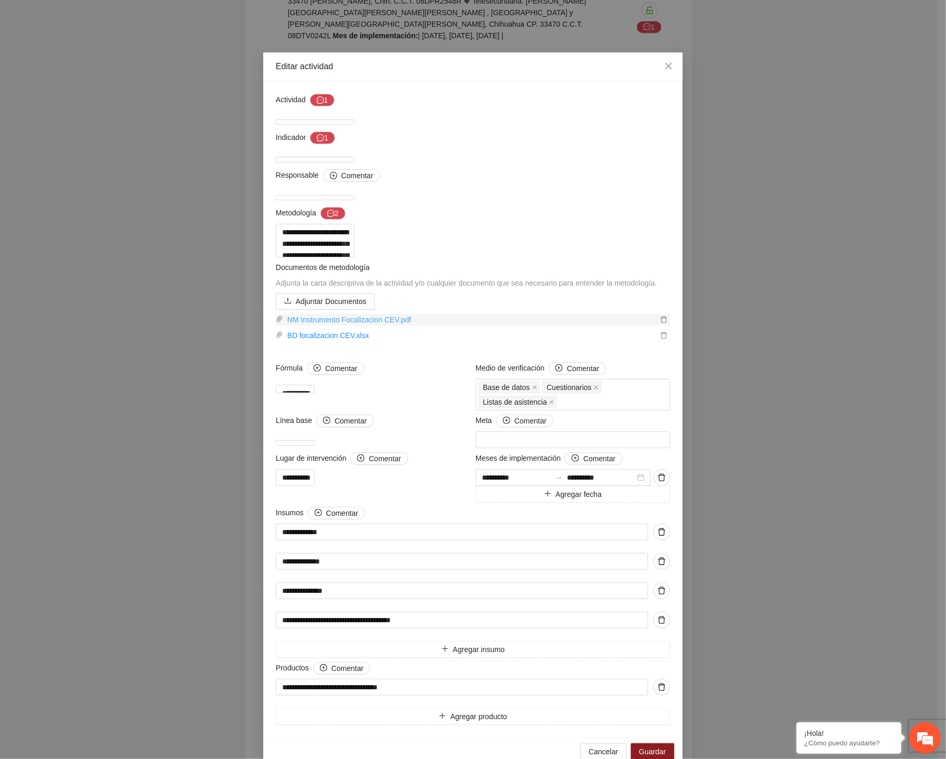
click at [342, 326] on link "NM Instrumento Focalizacion CEV.pdf" at bounding box center [470, 320] width 374 height 12
click at [193, 212] on div "**********" at bounding box center [473, 379] width 946 height 759
click at [312, 341] on link "BD focalizacion CEV.xlsx" at bounding box center [470, 336] width 374 height 12
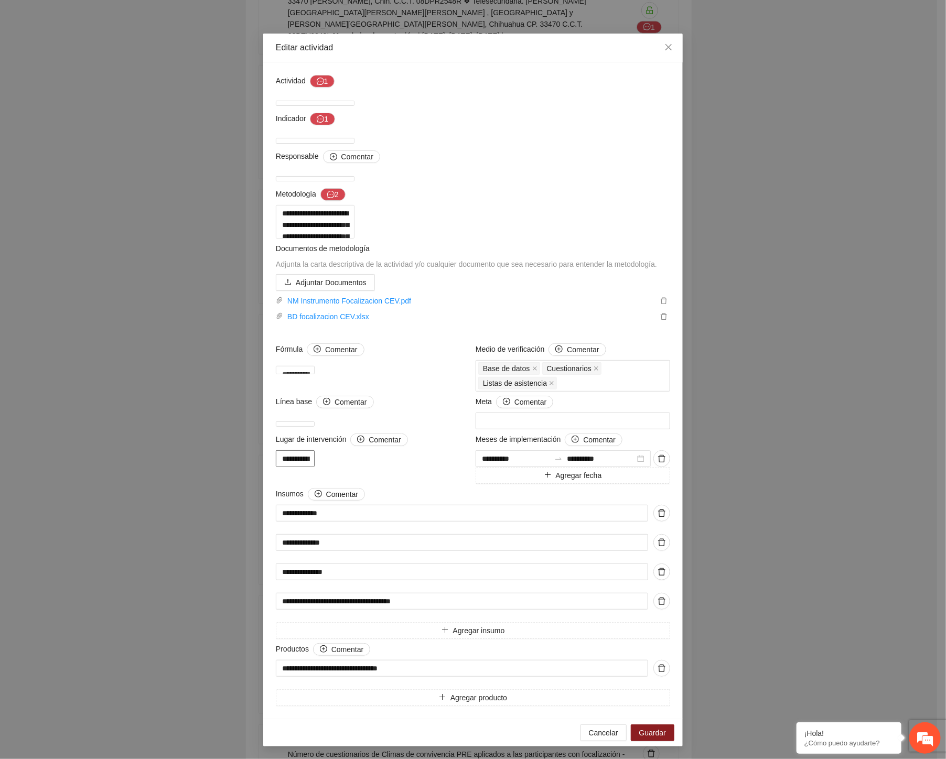
scroll to position [58, 0]
drag, startPoint x: 318, startPoint y: 265, endPoint x: 514, endPoint y: 265, distance: 195.6
click at [355, 239] on textarea at bounding box center [315, 222] width 79 height 34
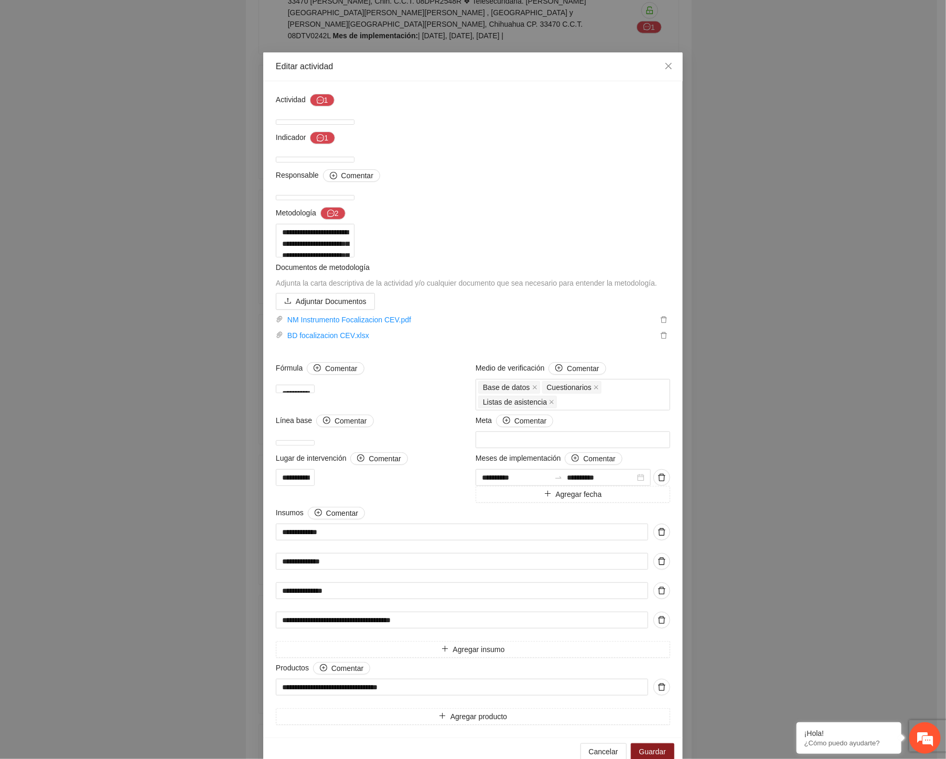
drag, startPoint x: 25, startPoint y: 551, endPoint x: 24, endPoint y: 558, distance: 6.8
click at [24, 554] on div "**********" at bounding box center [473, 379] width 946 height 759
drag, startPoint x: 494, startPoint y: 302, endPoint x: 600, endPoint y: 304, distance: 107.0
click at [355, 258] on textarea at bounding box center [315, 241] width 79 height 34
drag, startPoint x: 312, startPoint y: 310, endPoint x: 316, endPoint y: 315, distance: 6.0
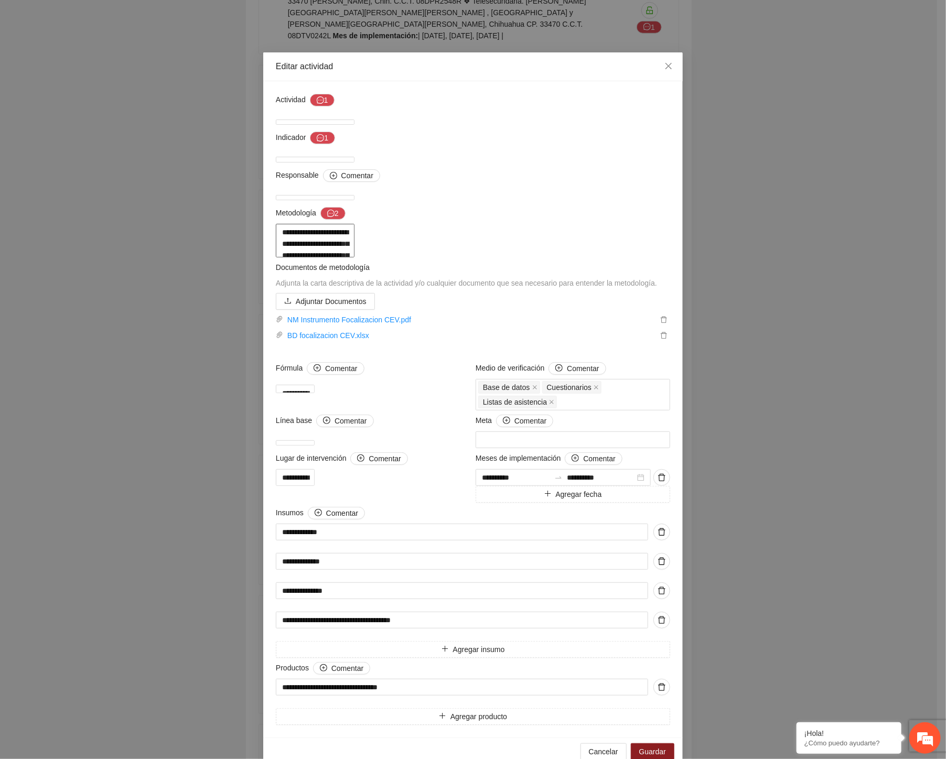
click at [318, 258] on textarea at bounding box center [315, 241] width 79 height 34
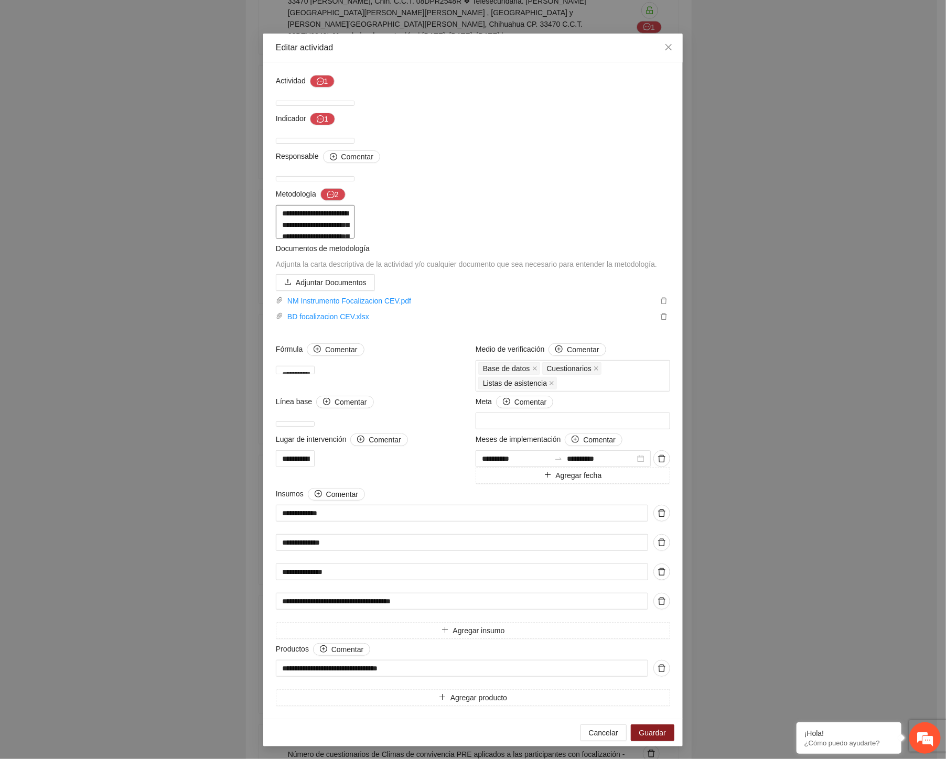
scroll to position [224, 0]
click at [104, 296] on div "**********" at bounding box center [473, 379] width 946 height 759
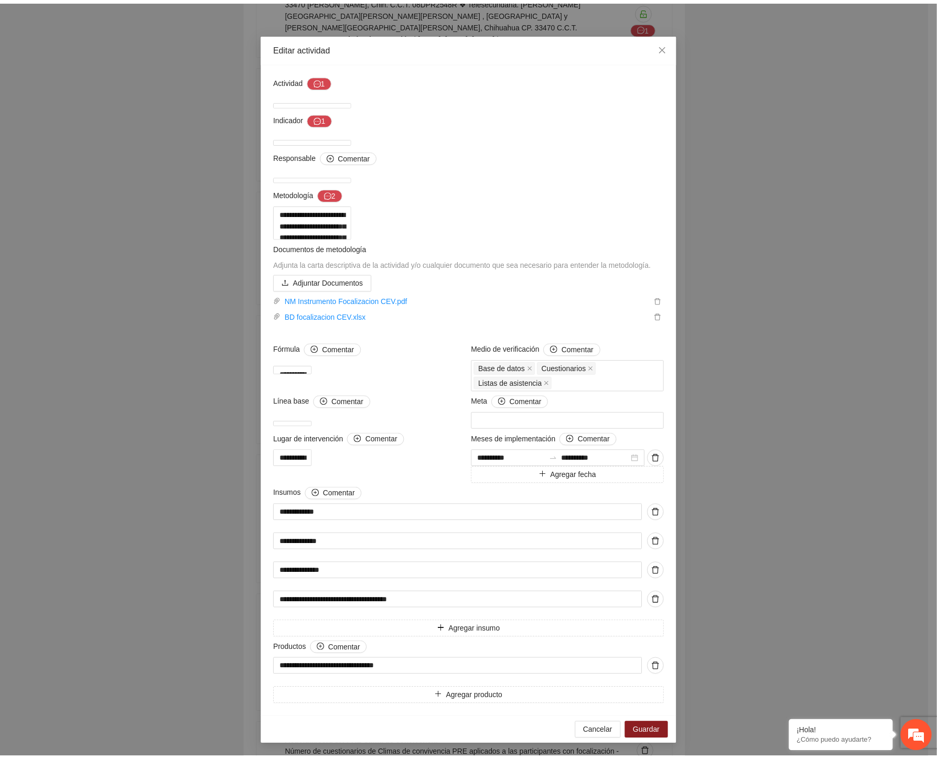
scroll to position [0, 0]
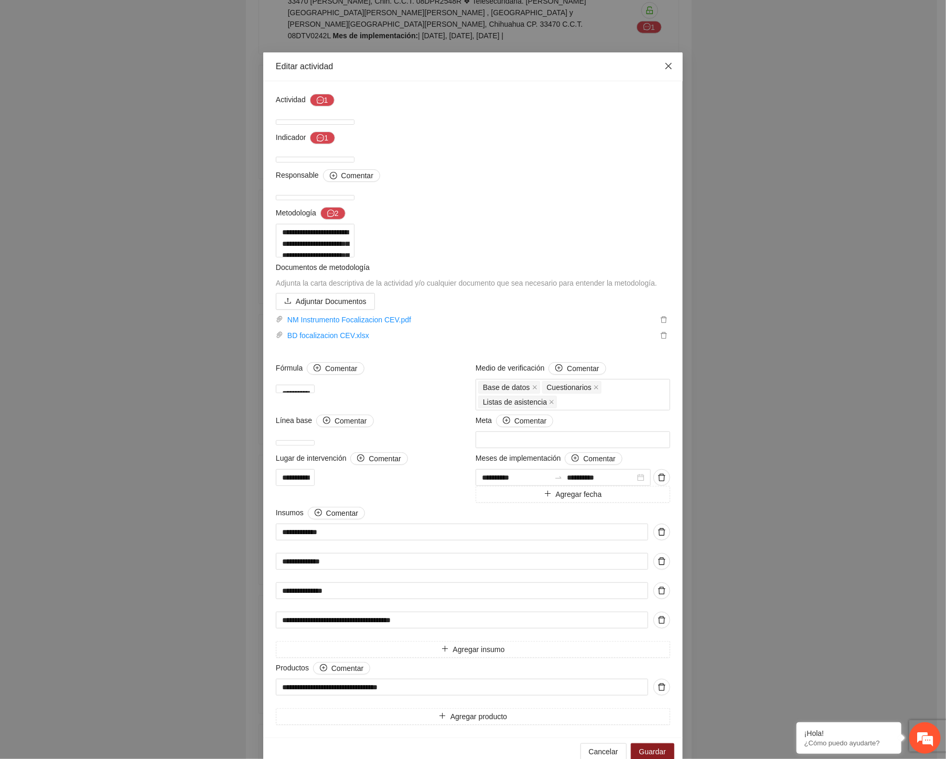
click at [669, 70] on span "Close" at bounding box center [669, 66] width 28 height 28
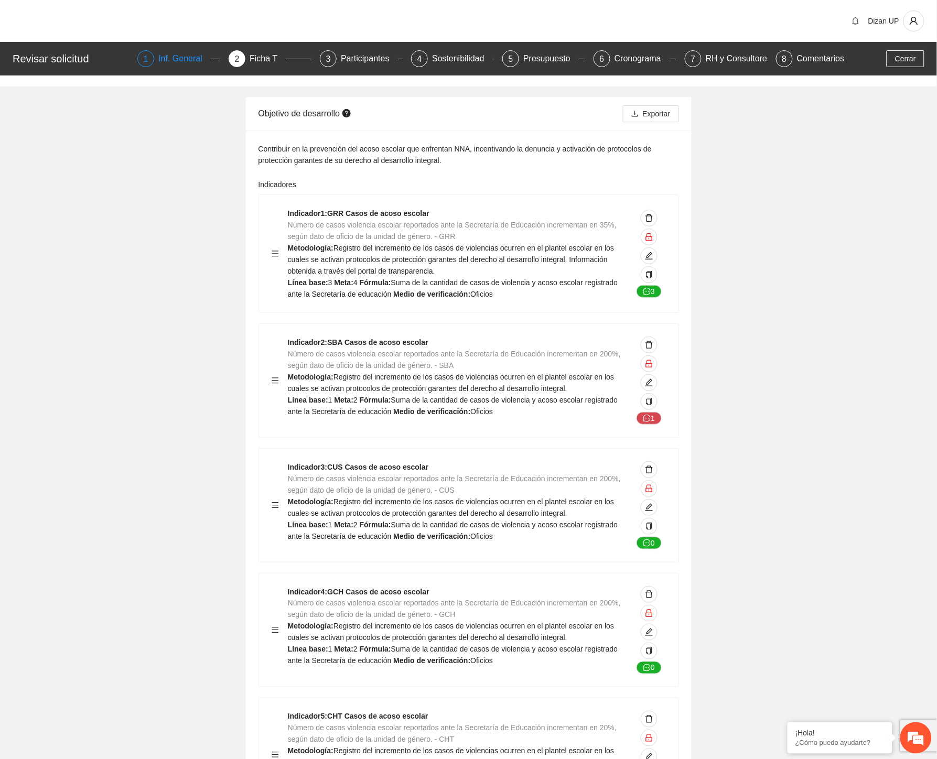
click at [157, 66] on div "1 Inf. General" at bounding box center [178, 58] width 83 height 17
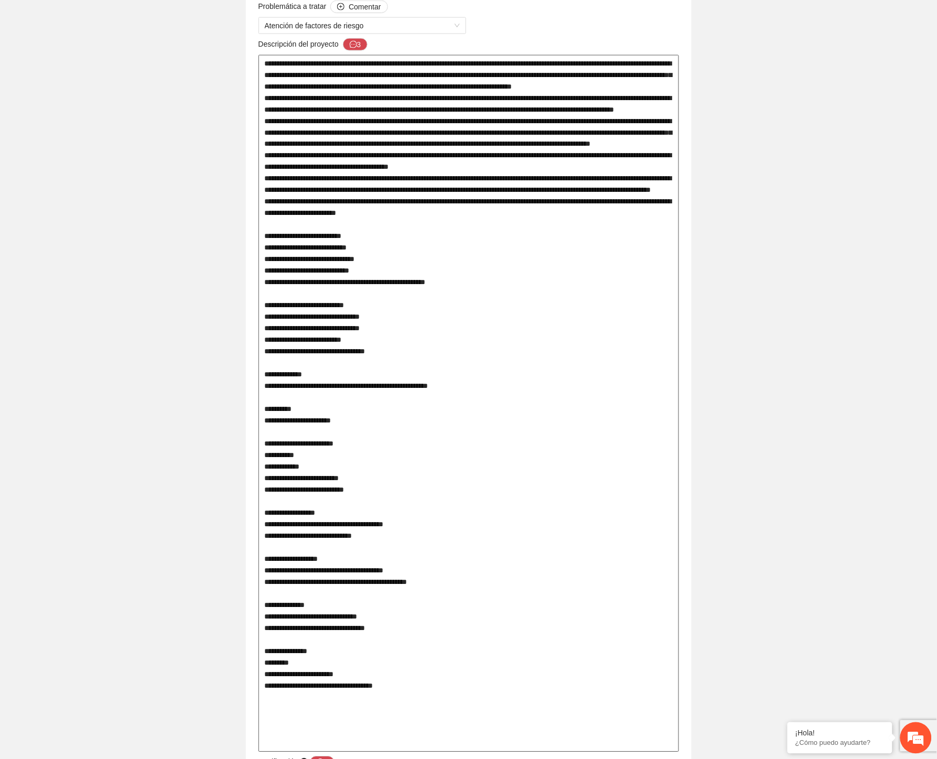
scroll to position [175, 0]
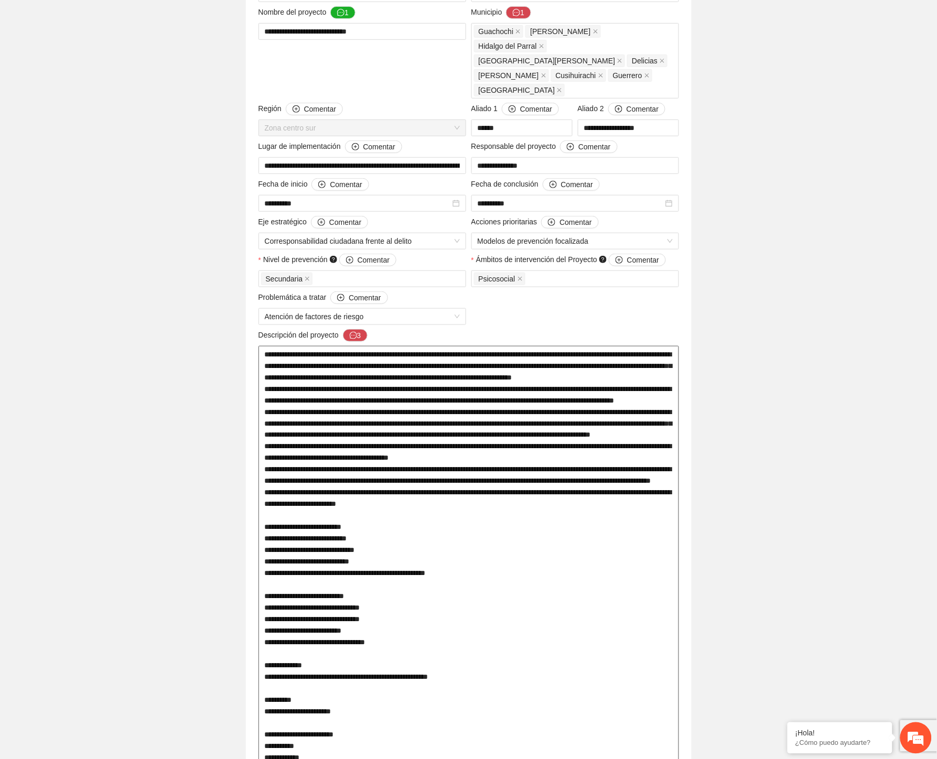
drag, startPoint x: 396, startPoint y: 691, endPoint x: 395, endPoint y: 659, distance: 32.5
click at [396, 691] on textarea at bounding box center [469, 695] width 421 height 698
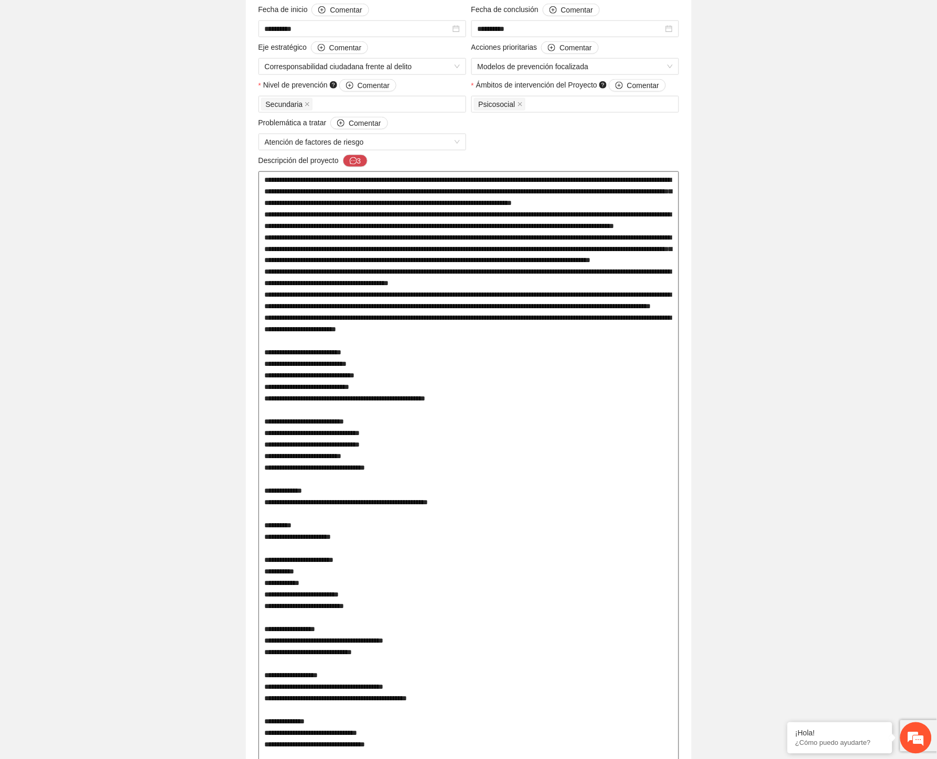
scroll to position [407, 0]
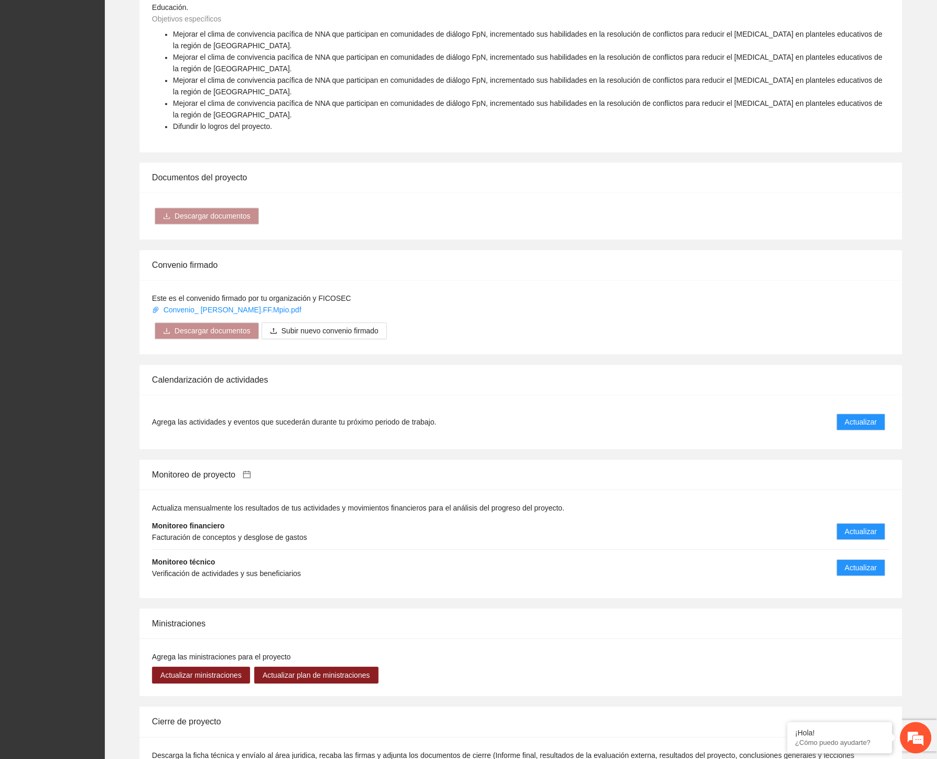
scroll to position [724, 0]
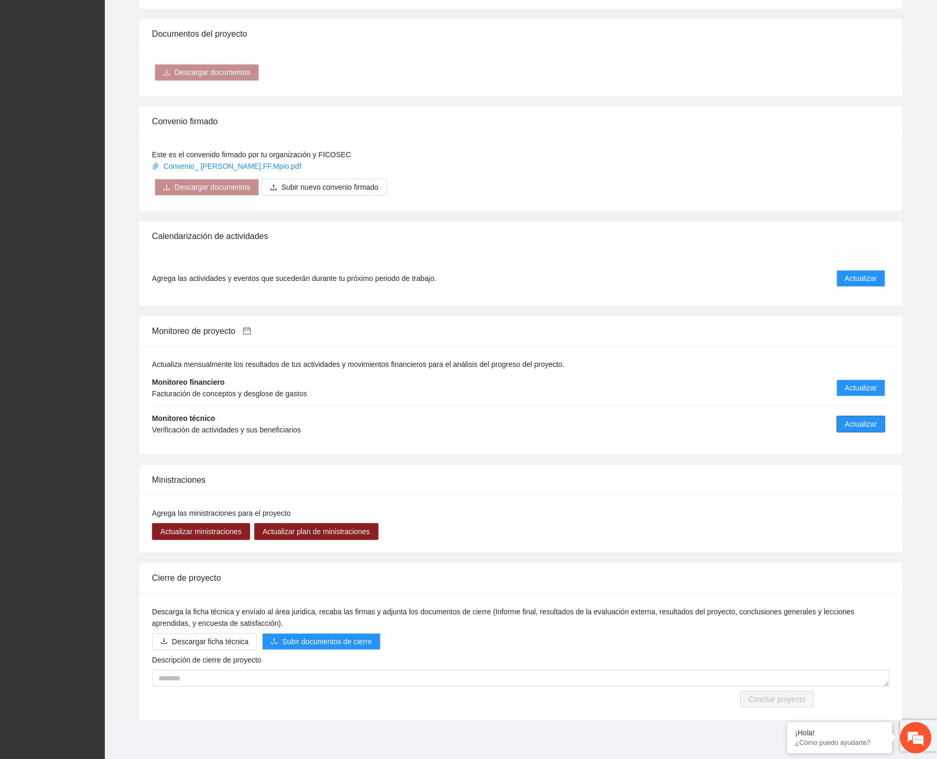
click at [855, 422] on span "Actualizar" at bounding box center [861, 425] width 32 height 12
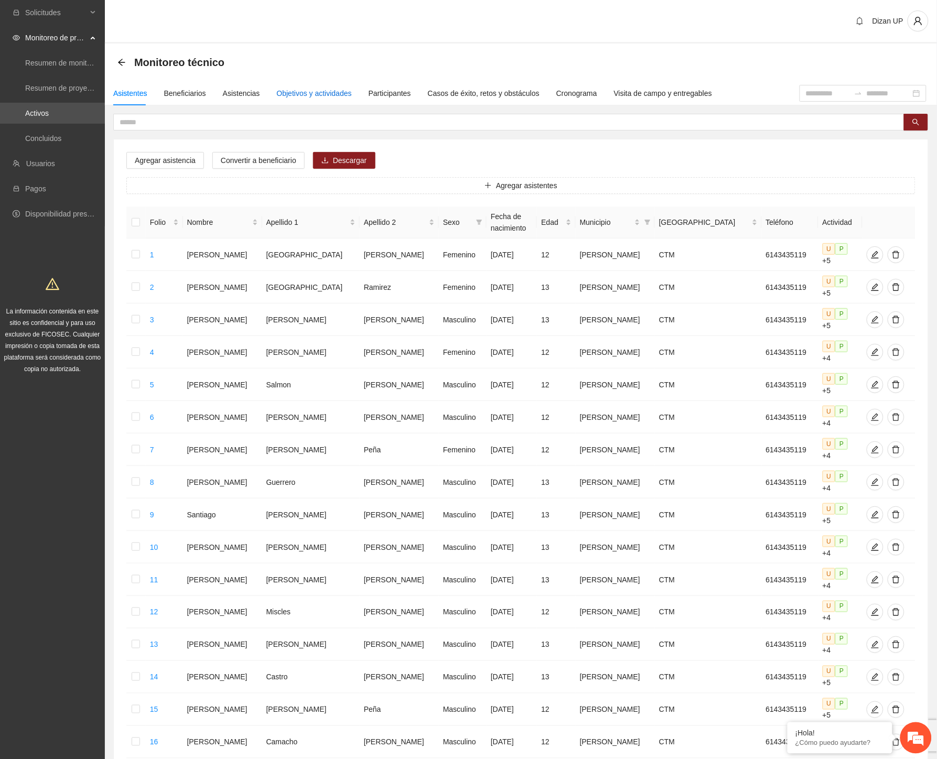
click at [309, 91] on div "Objetivos y actividades" at bounding box center [314, 94] width 75 height 12
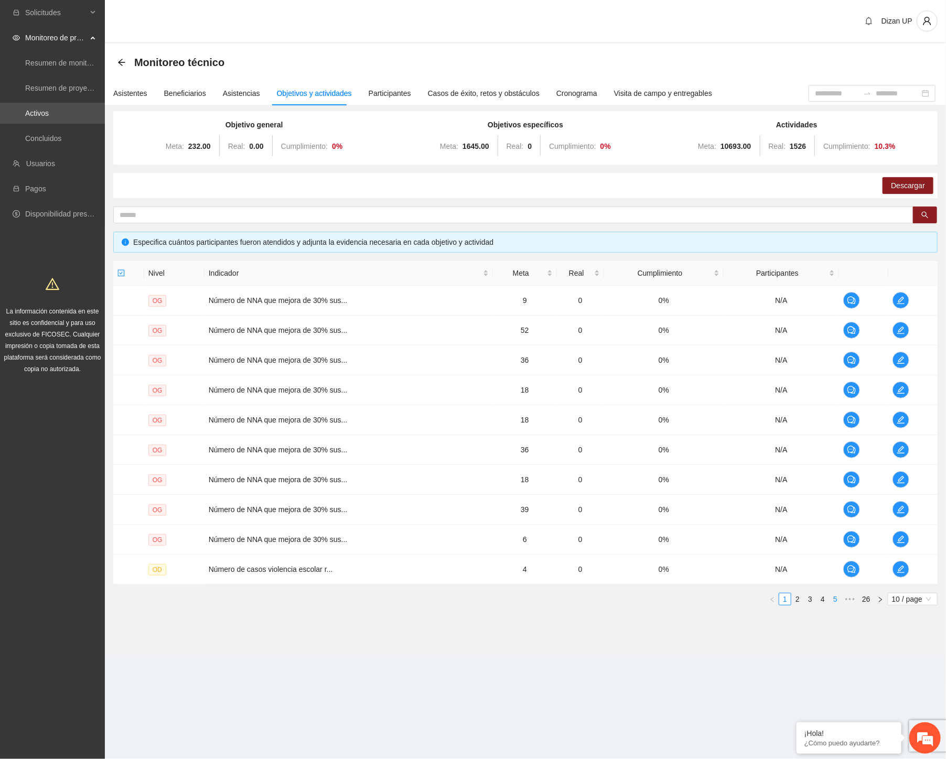
click at [835, 598] on link "5" at bounding box center [836, 600] width 12 height 12
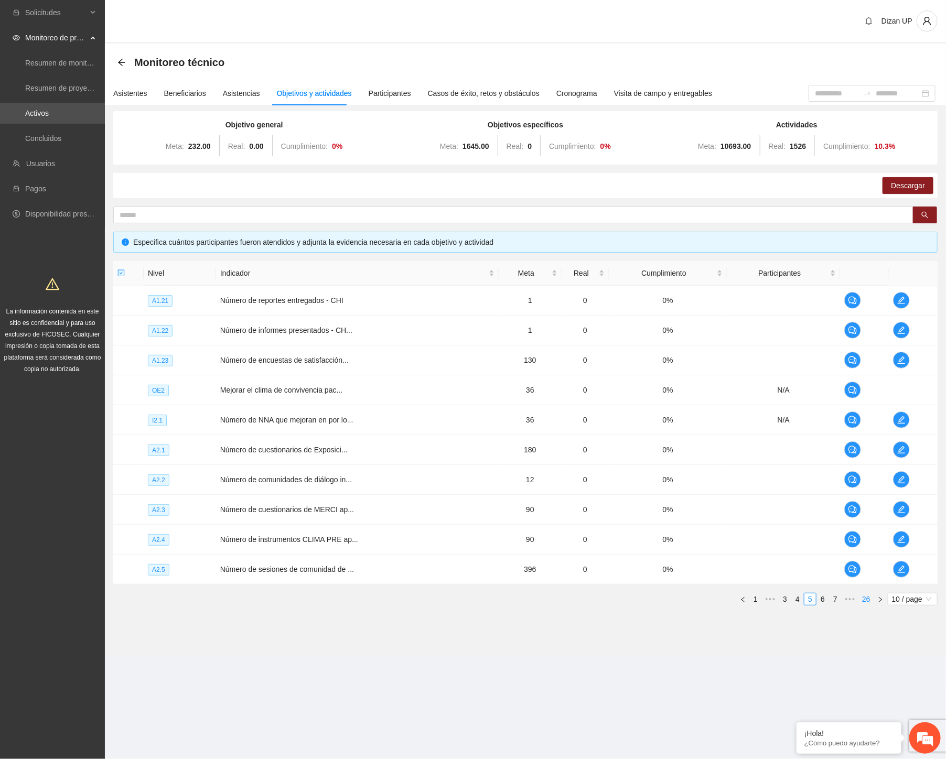
click at [870, 600] on link "26" at bounding box center [866, 600] width 15 height 12
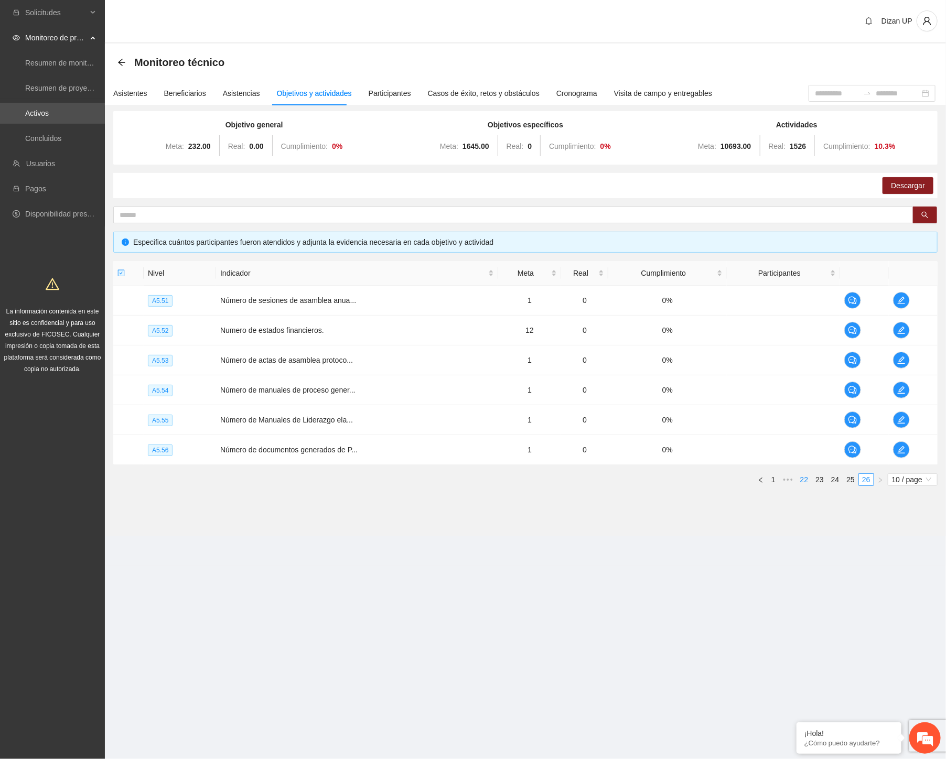
click at [806, 480] on link "22" at bounding box center [804, 480] width 15 height 12
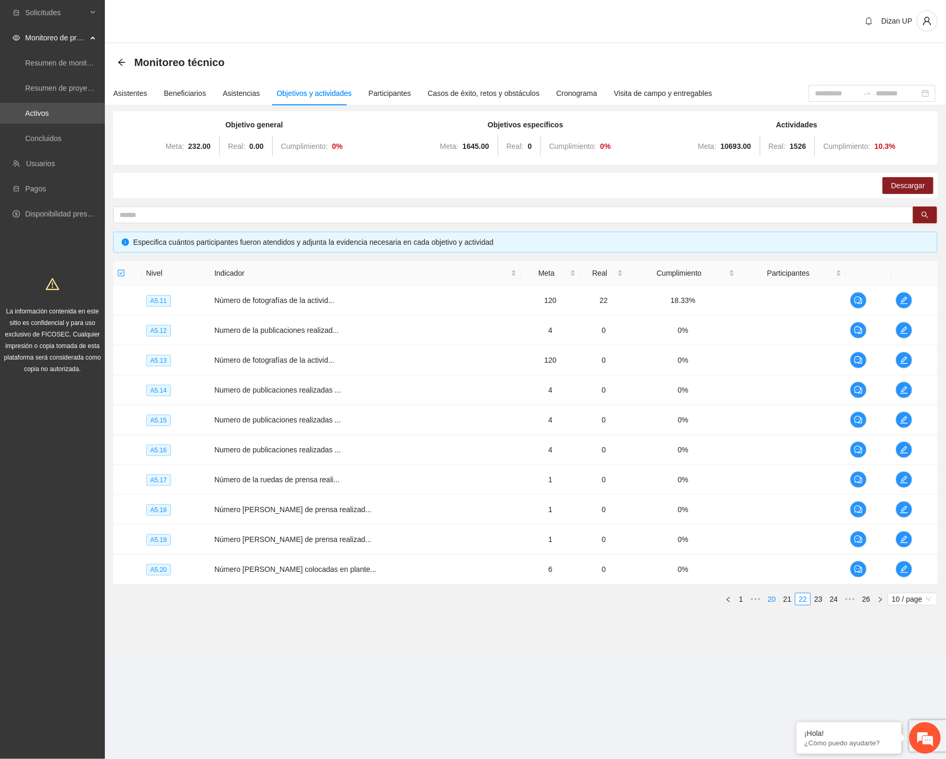
click at [770, 600] on link "20" at bounding box center [772, 600] width 15 height 12
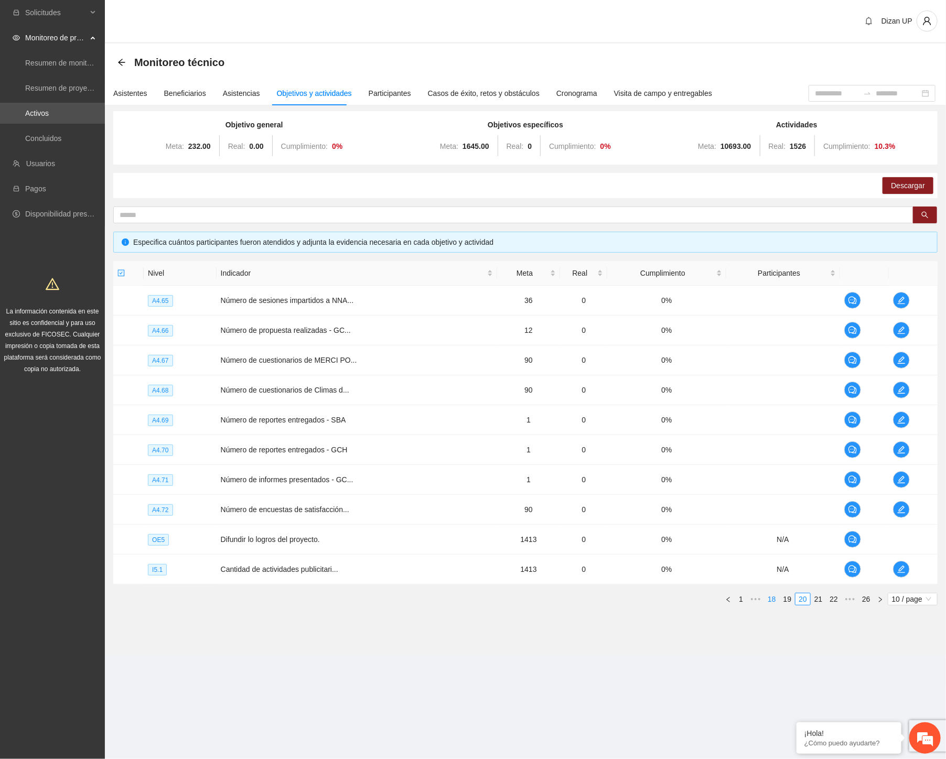
click at [776, 599] on link "18" at bounding box center [772, 600] width 15 height 12
click at [898, 570] on icon "edit" at bounding box center [901, 569] width 8 height 8
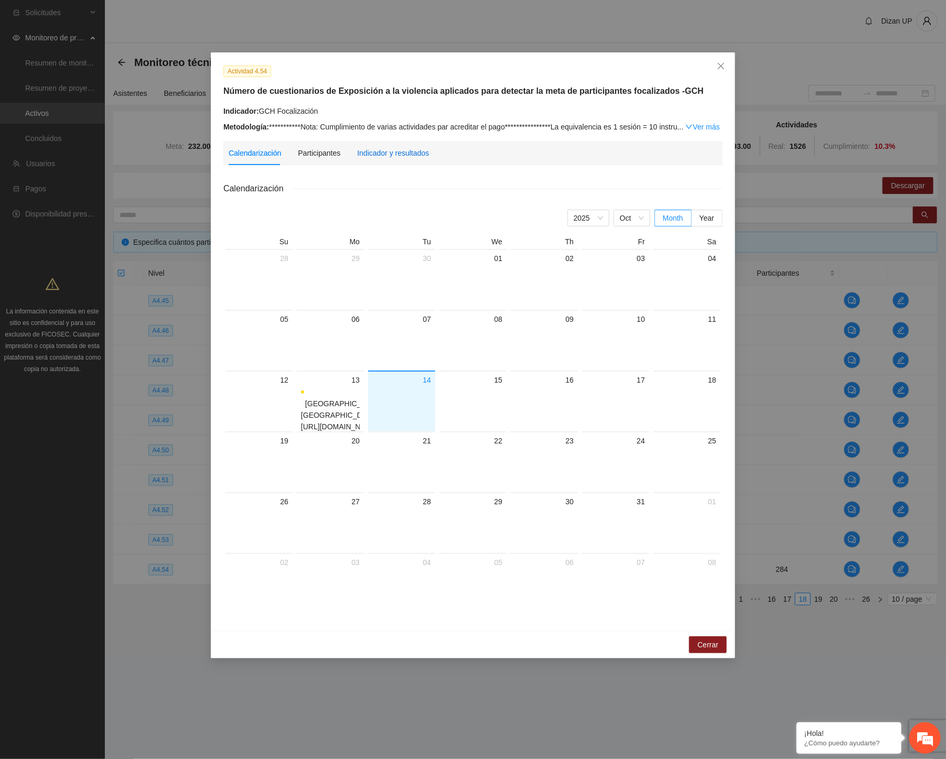
click at [392, 154] on div "Indicador y resultados" at bounding box center [393, 153] width 72 height 12
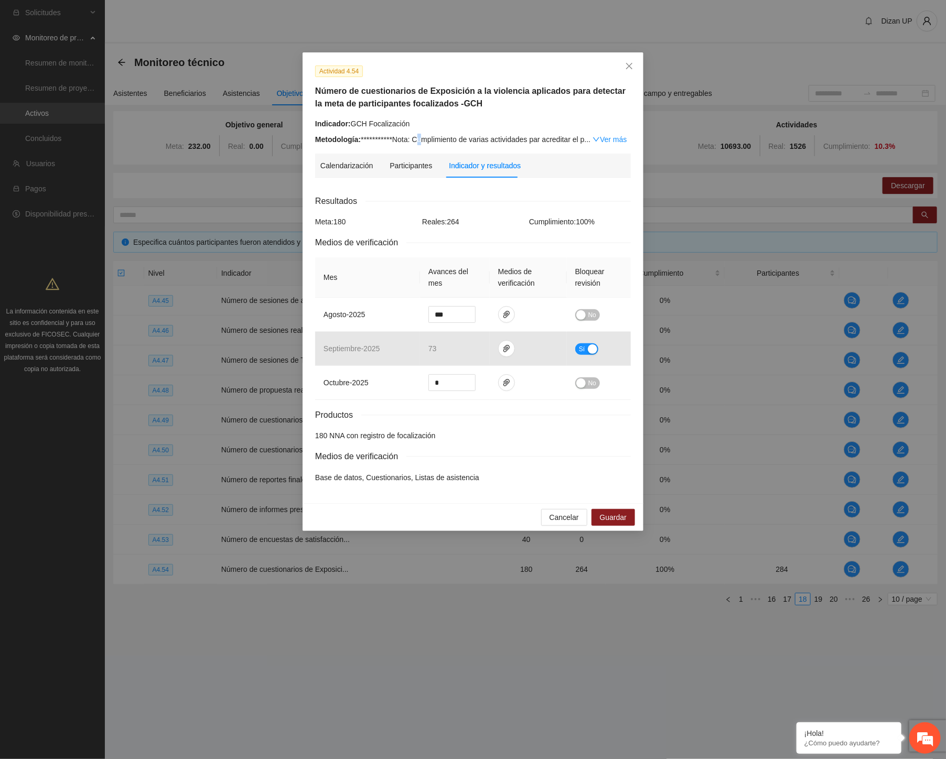
drag, startPoint x: 422, startPoint y: 137, endPoint x: 439, endPoint y: 138, distance: 17.3
click at [431, 138] on div "**********" at bounding box center [473, 140] width 316 height 12
click at [606, 135] on link "Ver más" at bounding box center [610, 139] width 34 height 8
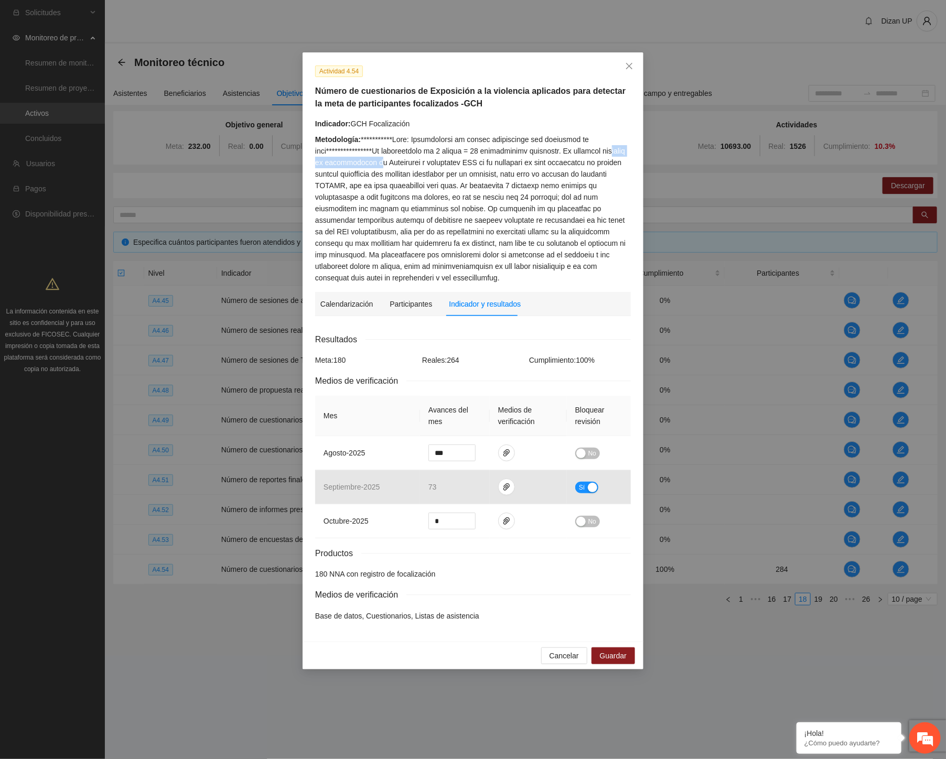
drag, startPoint x: 327, startPoint y: 165, endPoint x: 401, endPoint y: 168, distance: 74.5
click at [401, 168] on div "Metodología:" at bounding box center [473, 209] width 316 height 150
drag, startPoint x: 414, startPoint y: 136, endPoint x: 415, endPoint y: 165, distance: 28.9
click at [415, 165] on div "Metodología:" at bounding box center [473, 209] width 316 height 150
click at [389, 164] on div "Metodología:" at bounding box center [473, 209] width 316 height 150
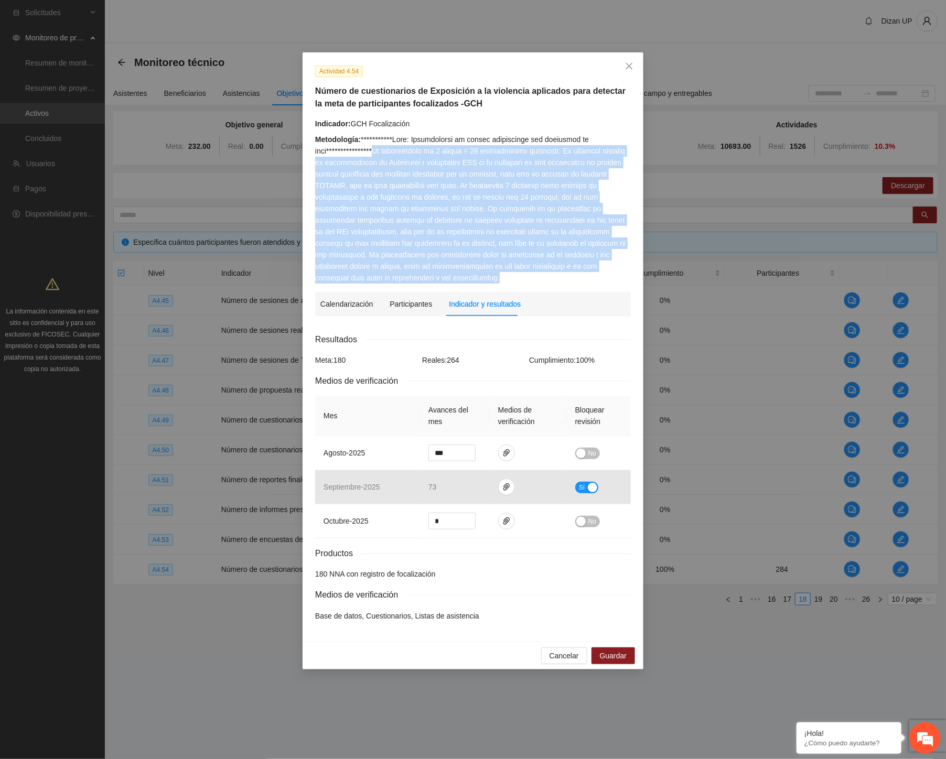
drag, startPoint x: 381, startPoint y: 151, endPoint x: 592, endPoint y: 266, distance: 239.9
click at [592, 266] on div "Metodología:" at bounding box center [473, 209] width 316 height 150
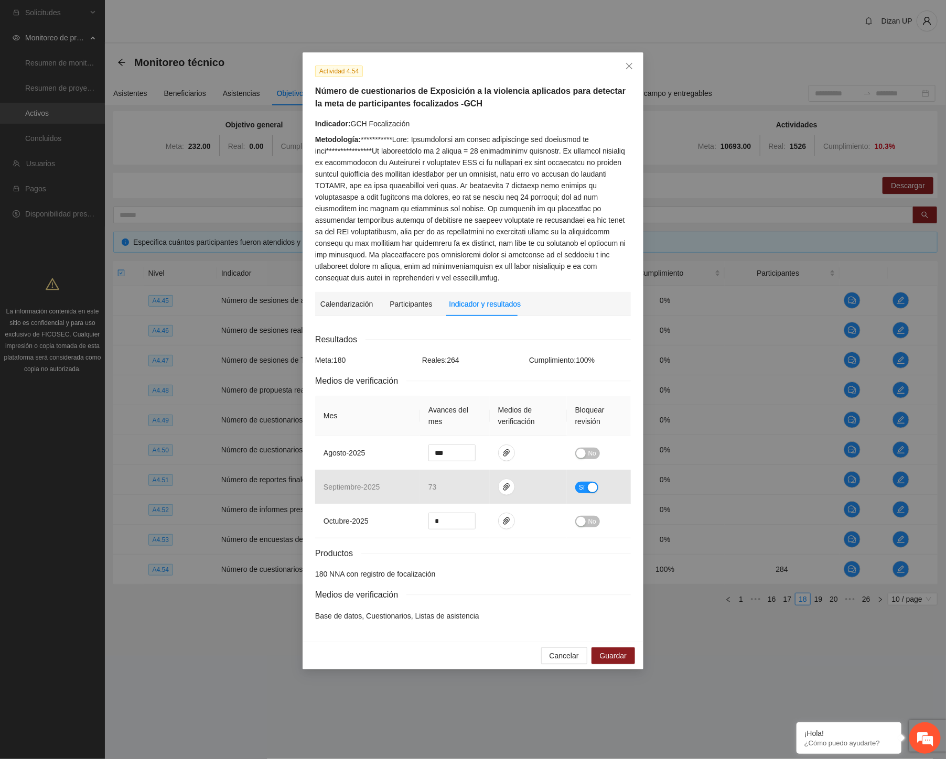
click at [360, 117] on div "Actividad 4.54 Número de cuestionarios de Exposición a la violencia aplicados p…" at bounding box center [474, 174] width 324 height 219
click at [489, 103] on h5 "Número de cuestionarios de Exposición a la violencia aplicados para detectar la…" at bounding box center [473, 97] width 316 height 25
drag, startPoint x: 473, startPoint y: 106, endPoint x: 330, endPoint y: 113, distance: 142.3
click at [316, 93] on h5 "Número de cuestionarios de Exposición a la violencia aplicados para detectar la…" at bounding box center [473, 97] width 316 height 25
click at [365, 134] on div "Metodología:" at bounding box center [473, 209] width 316 height 150
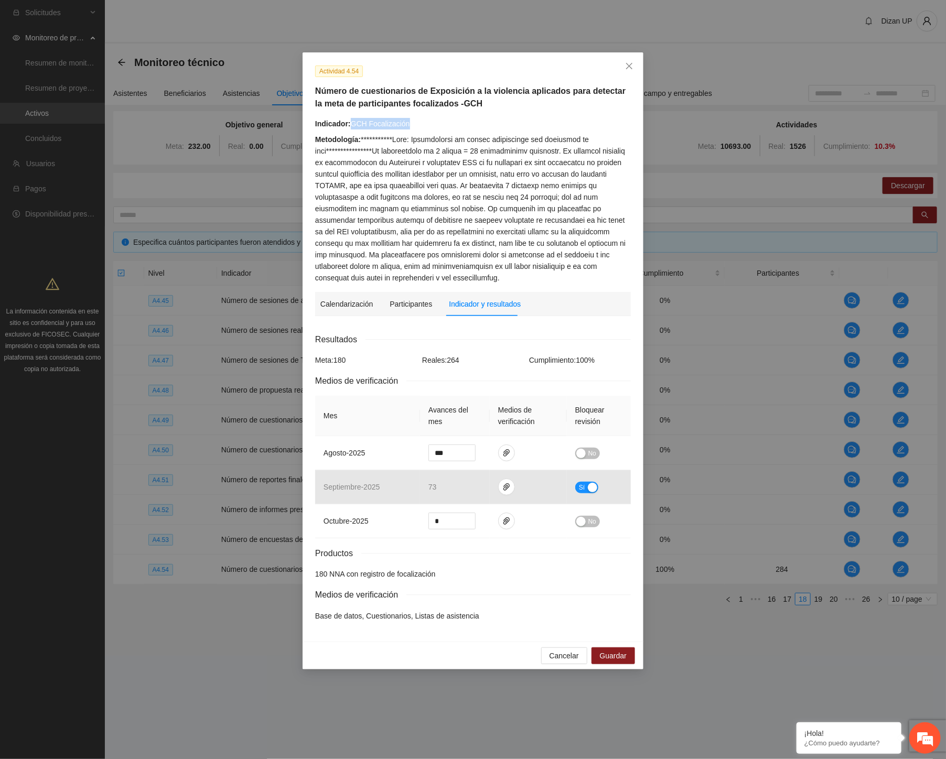
drag, startPoint x: 353, startPoint y: 124, endPoint x: 408, endPoint y: 127, distance: 55.2
click at [408, 127] on div "Indicador: GCH Focalización" at bounding box center [473, 124] width 316 height 12
click at [407, 146] on div "Metodología:" at bounding box center [473, 209] width 316 height 150
drag, startPoint x: 415, startPoint y: 141, endPoint x: 380, endPoint y: 153, distance: 36.8
click at [380, 153] on div "Metodología:" at bounding box center [473, 209] width 316 height 150
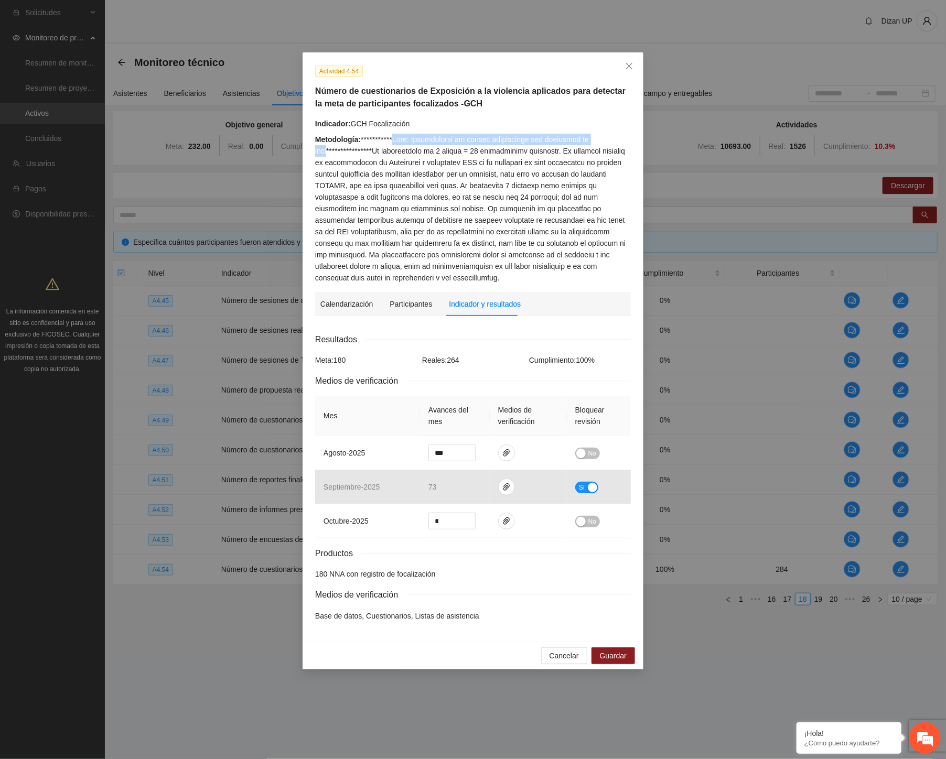
drag, startPoint x: 395, startPoint y: 137, endPoint x: 330, endPoint y: 151, distance: 66.0
click at [330, 151] on div "Metodología:" at bounding box center [473, 209] width 316 height 150
click at [631, 65] on icon "close" at bounding box center [629, 66] width 6 height 6
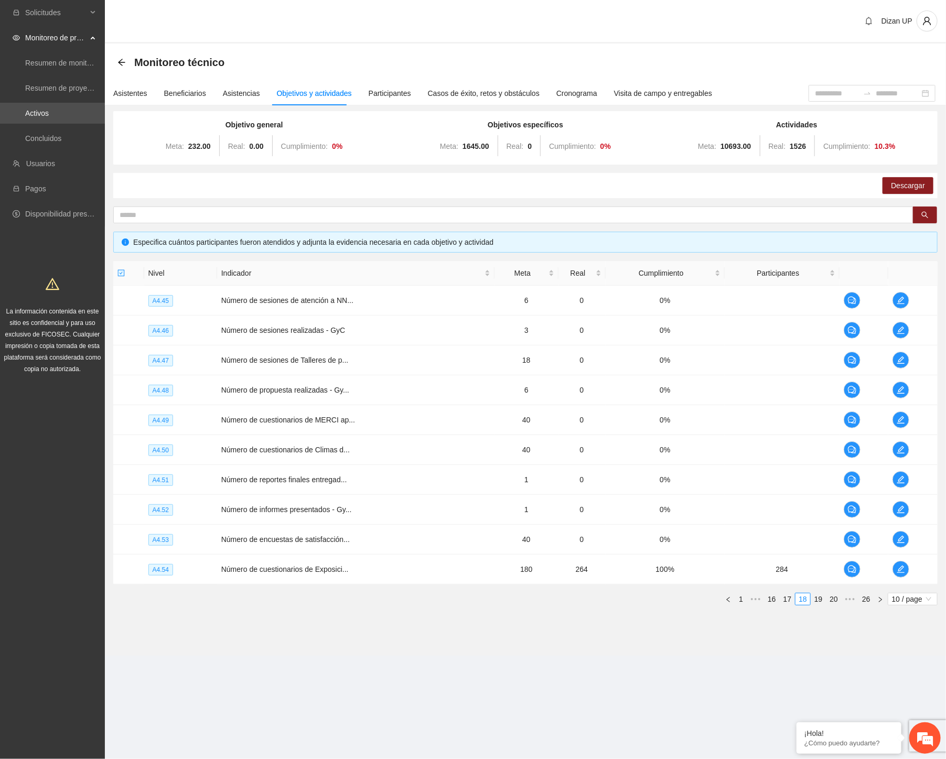
click at [379, 195] on div "Descargar" at bounding box center [525, 185] width 824 height 25
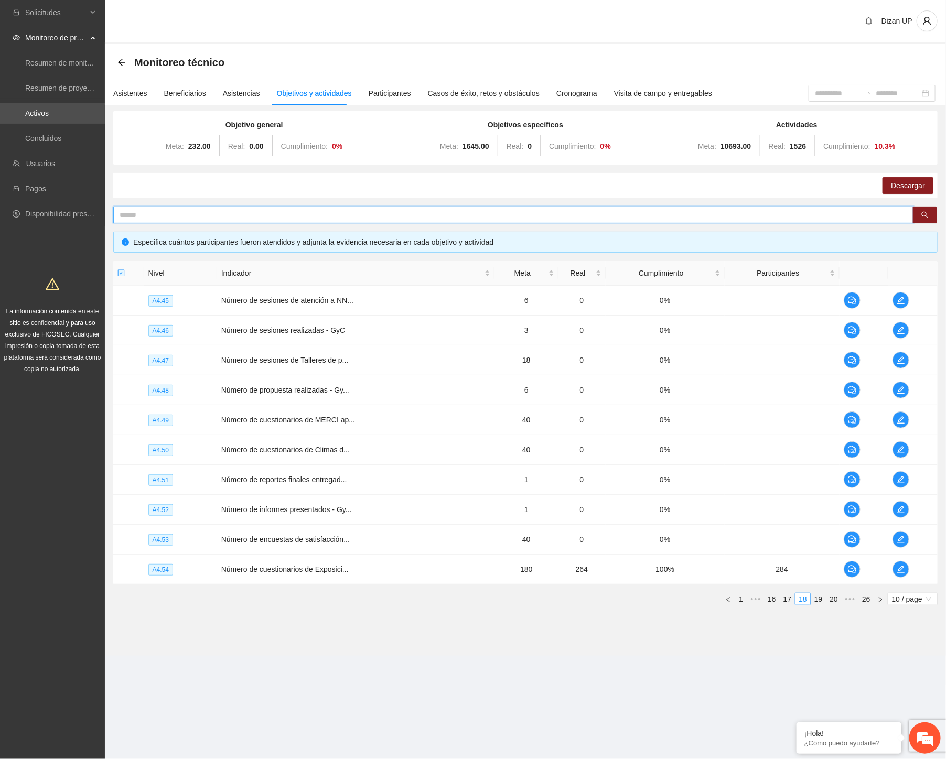
click at [133, 216] on input "text" at bounding box center [509, 215] width 779 height 12
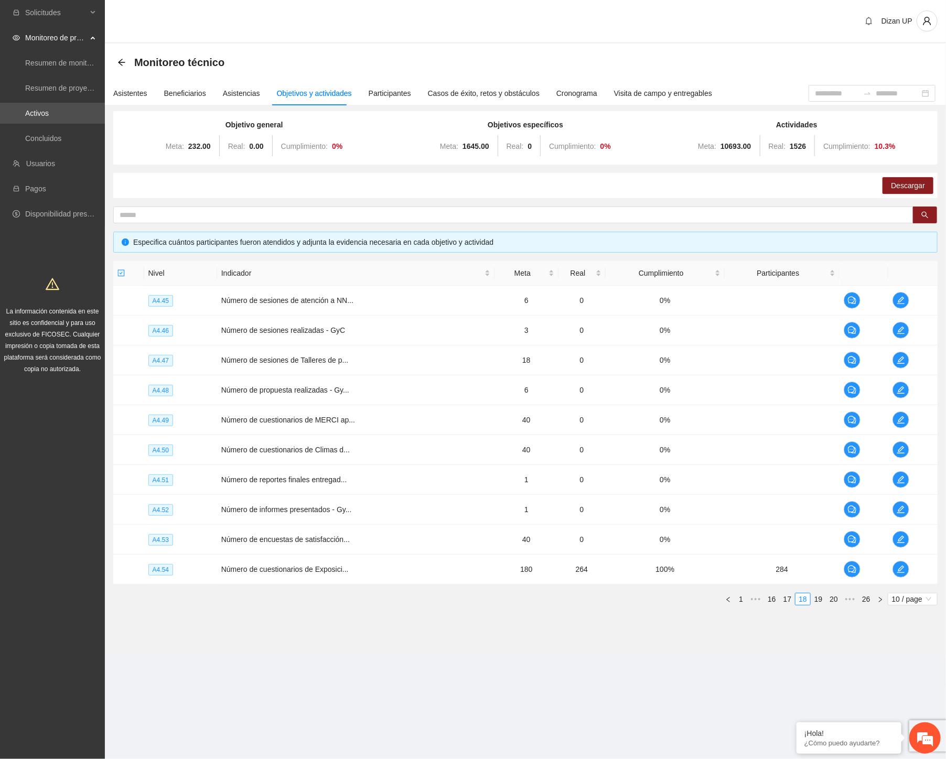
click at [132, 177] on div "Descargar" at bounding box center [525, 185] width 824 height 25
click at [175, 144] on span "Meta:" at bounding box center [175, 146] width 18 height 8
click at [174, 184] on div "Descargar" at bounding box center [525, 185] width 824 height 25
drag, startPoint x: 120, startPoint y: 111, endPoint x: 128, endPoint y: 114, distance: 9.5
click at [121, 112] on div "Objetivo general Meta: 232.00 Real: 0.00 Cumplimiento: 0 % Objetivos específico…" at bounding box center [525, 137] width 824 height 53
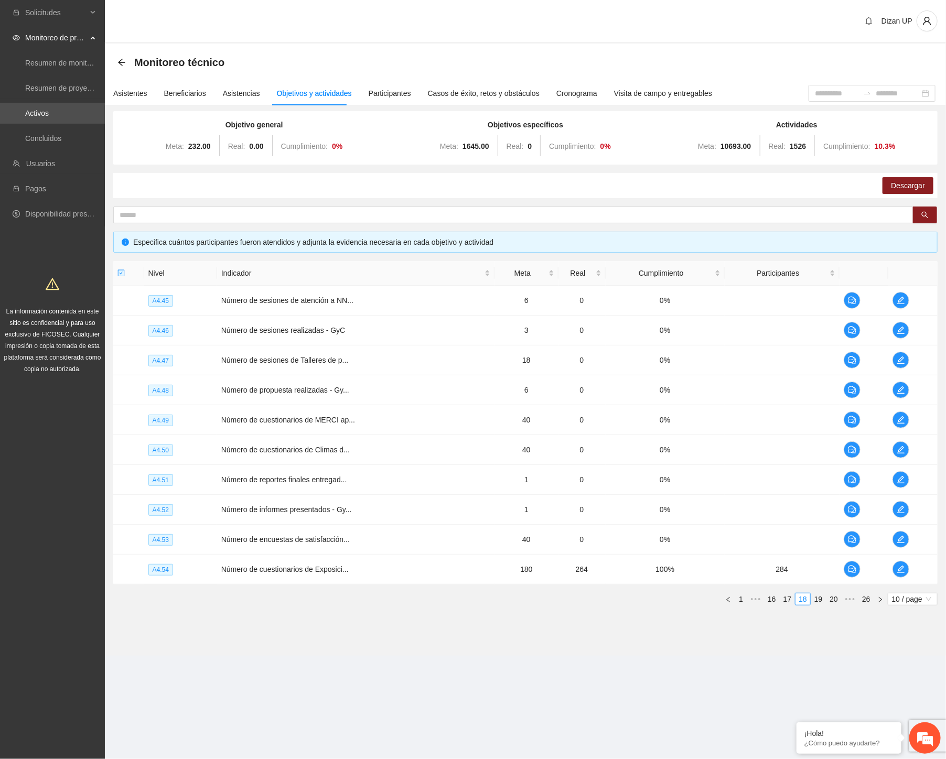
click at [406, 150] on div "Meta: 1645.00 Real: 0 Cumplimiento: 0 %" at bounding box center [525, 146] width 266 height 21
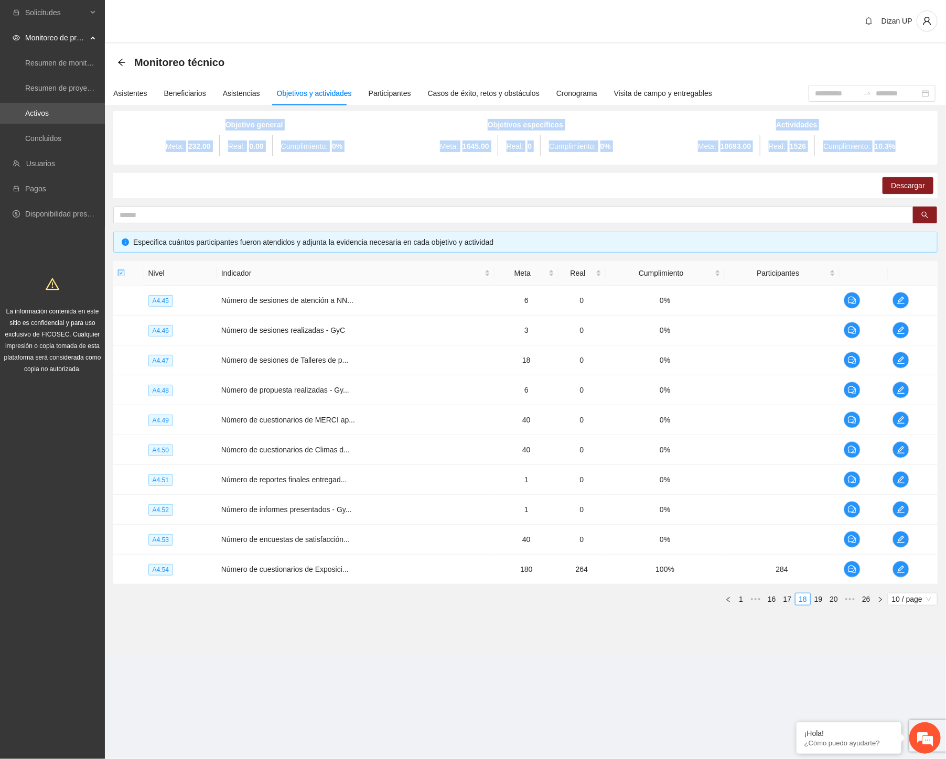
drag, startPoint x: 903, startPoint y: 145, endPoint x: 221, endPoint y: 124, distance: 682.1
click at [221, 124] on div "Objetivo general Meta: 232.00 Real: 0.00 Cumplimiento: 0 % Objetivos específico…" at bounding box center [526, 138] width 814 height 38
click at [186, 123] on div "Objetivo general Meta: 232.00 Real: 0.00 Cumplimiento: 0 %" at bounding box center [254, 138] width 266 height 38
click at [376, 123] on div "Objetivo general Meta: 232.00 Real: 0.00 Cumplimiento: 0 %" at bounding box center [254, 138] width 266 height 38
click at [371, 142] on div "Meta: 232.00 Real: 0.00 Cumplimiento: 0 %" at bounding box center [254, 146] width 266 height 21
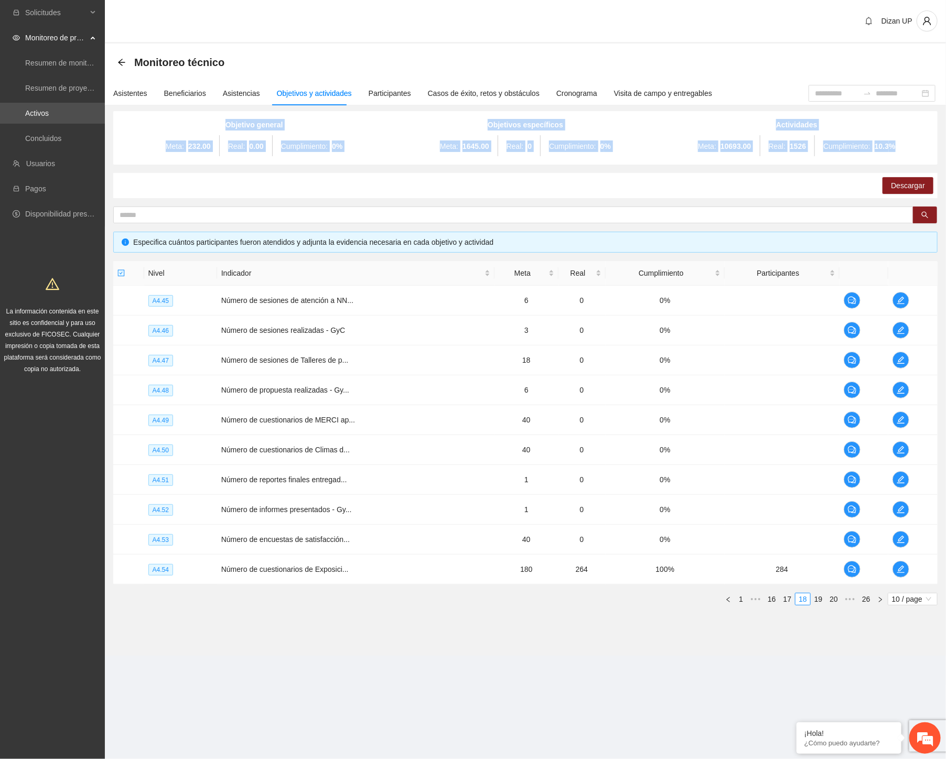
drag, startPoint x: 218, startPoint y: 119, endPoint x: 861, endPoint y: 154, distance: 643.4
click at [899, 147] on div "Objetivo general Meta: 232.00 Real: 0.00 Cumplimiento: 0 % Objetivos específico…" at bounding box center [526, 138] width 814 height 38
click at [544, 137] on div "Meta: 1645.00 Real: 0 Cumplimiento: 0 %" at bounding box center [525, 146] width 266 height 21
drag, startPoint x: 902, startPoint y: 147, endPoint x: 216, endPoint y: 119, distance: 687.1
click at [216, 119] on div "Objetivo general Meta: 232.00 Real: 0.00 Cumplimiento: 0 % Objetivos específico…" at bounding box center [526, 138] width 814 height 38
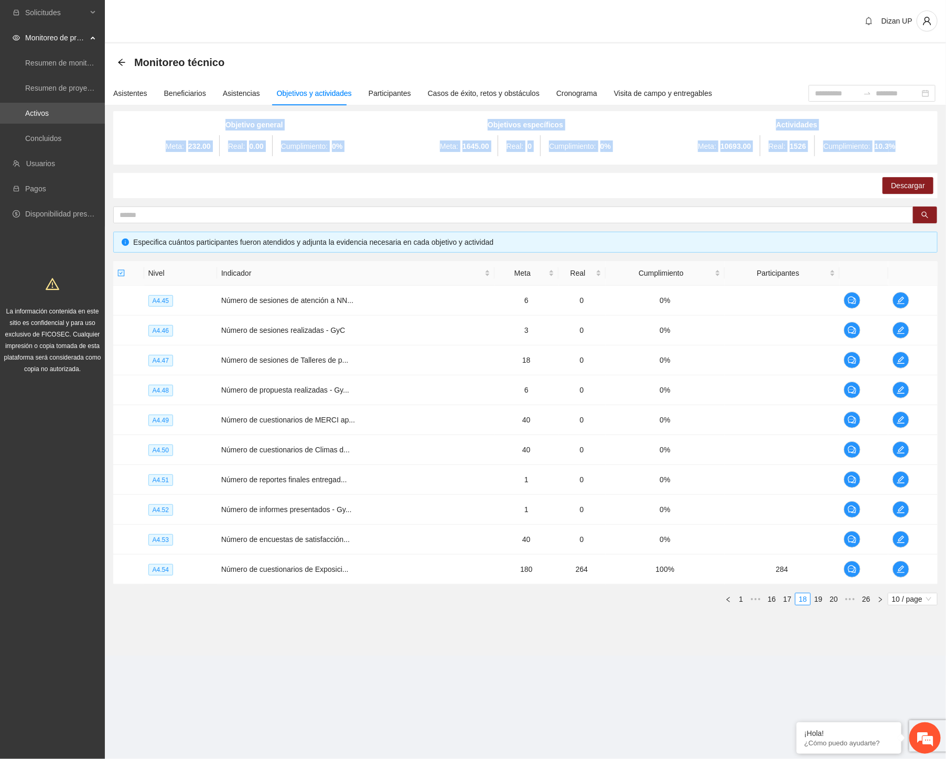
click at [243, 148] on span "Real:" at bounding box center [236, 146] width 17 height 8
drag, startPoint x: 331, startPoint y: 130, endPoint x: 904, endPoint y: 153, distance: 573.2
click at [904, 153] on div "Objetivo general Meta: 232.00 Real: 0.00 Cumplimiento: 0 % Objetivos específico…" at bounding box center [526, 138] width 814 height 38
click at [904, 153] on div "Meta: 10693.00 Real: 1526 Cumplimiento: 10.3 %" at bounding box center [797, 146] width 266 height 21
drag, startPoint x: 905, startPoint y: 150, endPoint x: 224, endPoint y: 123, distance: 681.3
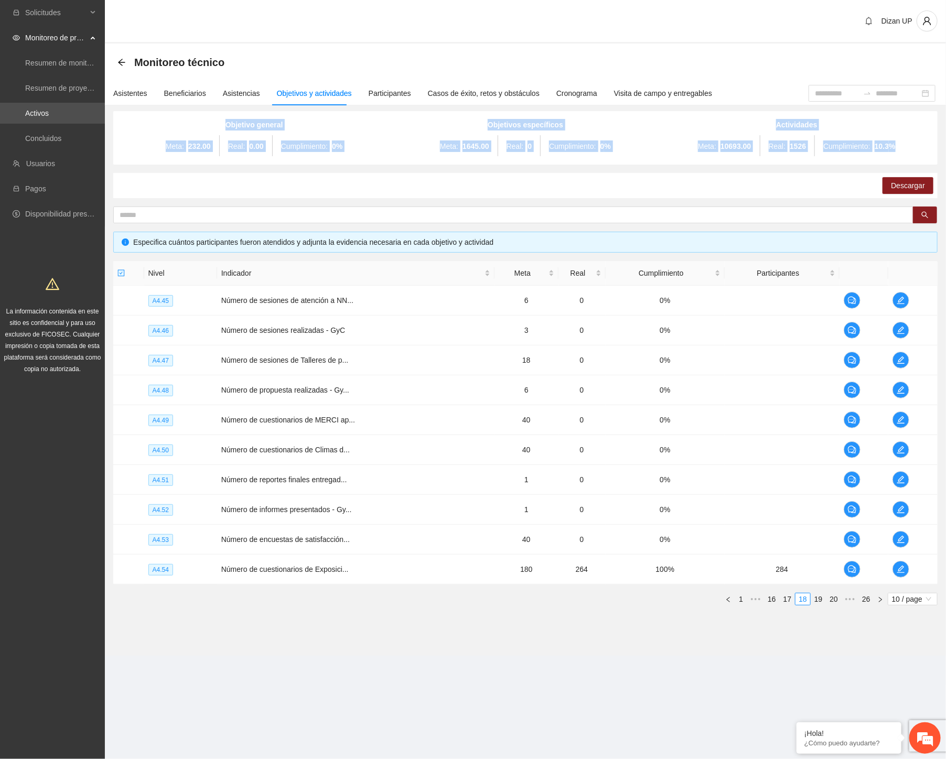
click at [223, 123] on div "Objetivo general Meta: 232.00 Real: 0.00 Cumplimiento: 0 % Objetivos específico…" at bounding box center [526, 138] width 814 height 38
click at [238, 153] on div "Meta: 232.00 Real: 0.00 Cumplimiento: 0 %" at bounding box center [254, 146] width 266 height 21
drag, startPoint x: 223, startPoint y: 124, endPoint x: 736, endPoint y: 118, distance: 512.4
click at [731, 119] on div "Objetivo general Meta: 232.00 Real: 0.00 Cumplimiento: 0 % Objetivos específico…" at bounding box center [526, 138] width 814 height 38
click at [842, 122] on div "Actividades Meta: 10693.00 Real: 1526 Cumplimiento: 10.3 %" at bounding box center [797, 138] width 266 height 38
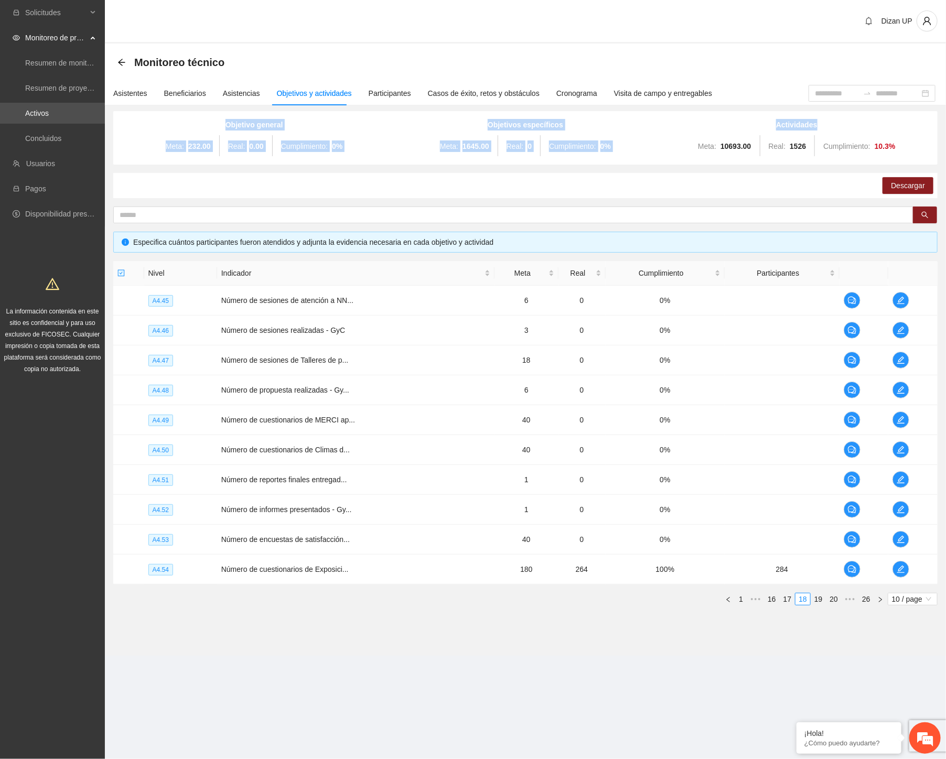
drag, startPoint x: 821, startPoint y: 122, endPoint x: 224, endPoint y: 120, distance: 597.3
click at [224, 120] on div "Objetivo general Meta: 232.00 Real: 0.00 Cumplimiento: 0 % Objetivos específico…" at bounding box center [526, 138] width 814 height 38
click at [233, 136] on div "Meta: 232.00 Real: 0.00 Cumplimiento: 0 %" at bounding box center [254, 146] width 266 height 21
drag, startPoint x: 224, startPoint y: 123, endPoint x: 500, endPoint y: 155, distance: 277.2
click at [910, 139] on div "Objetivo general Meta: 232.00 Real: 0.00 Cumplimiento: 0 % Objetivos específico…" at bounding box center [526, 138] width 814 height 38
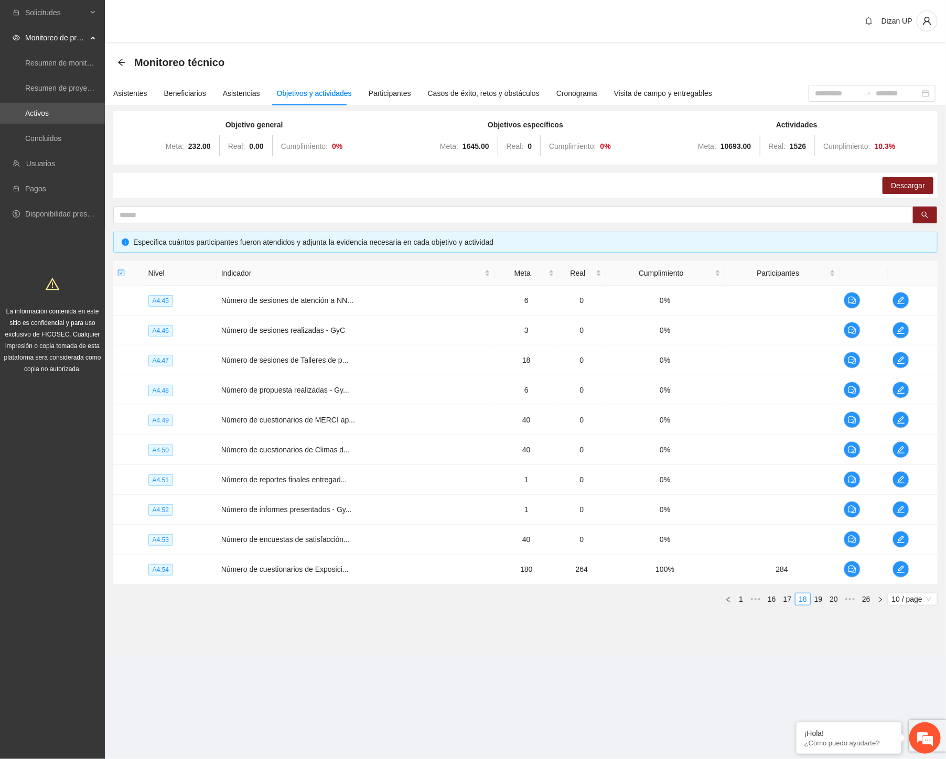
click at [390, 181] on div "Descargar" at bounding box center [525, 185] width 824 height 25
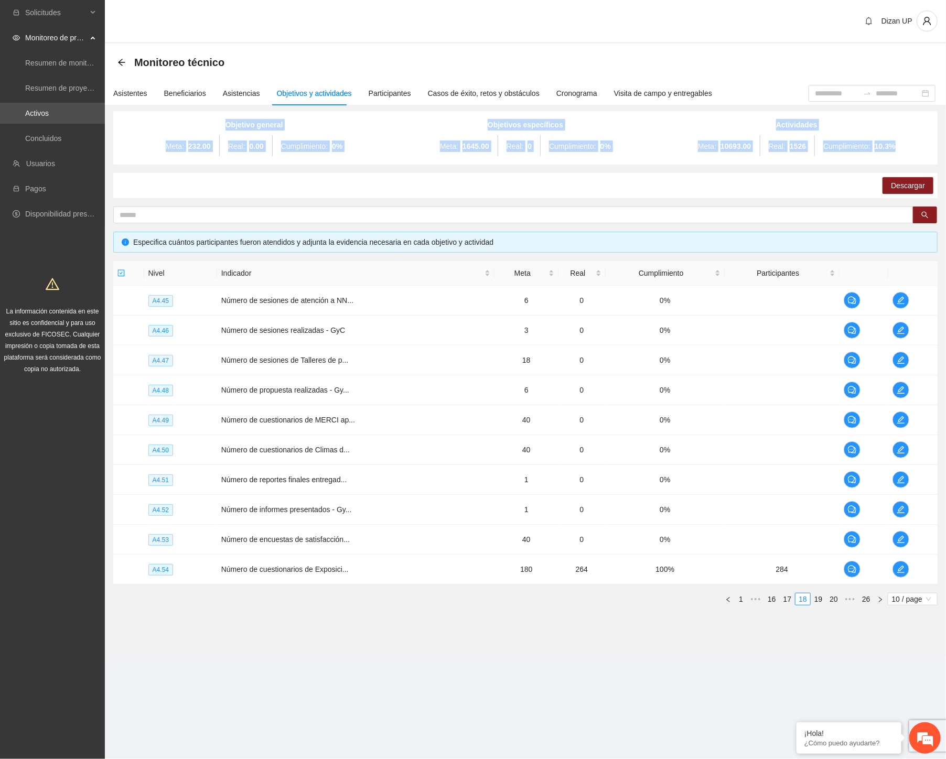
drag, startPoint x: 844, startPoint y: 144, endPoint x: 216, endPoint y: 124, distance: 628.6
click at [216, 123] on div "Objetivo general Meta: 232.00 Real: 0.00 Cumplimiento: 0 % Objetivos específico…" at bounding box center [526, 138] width 814 height 38
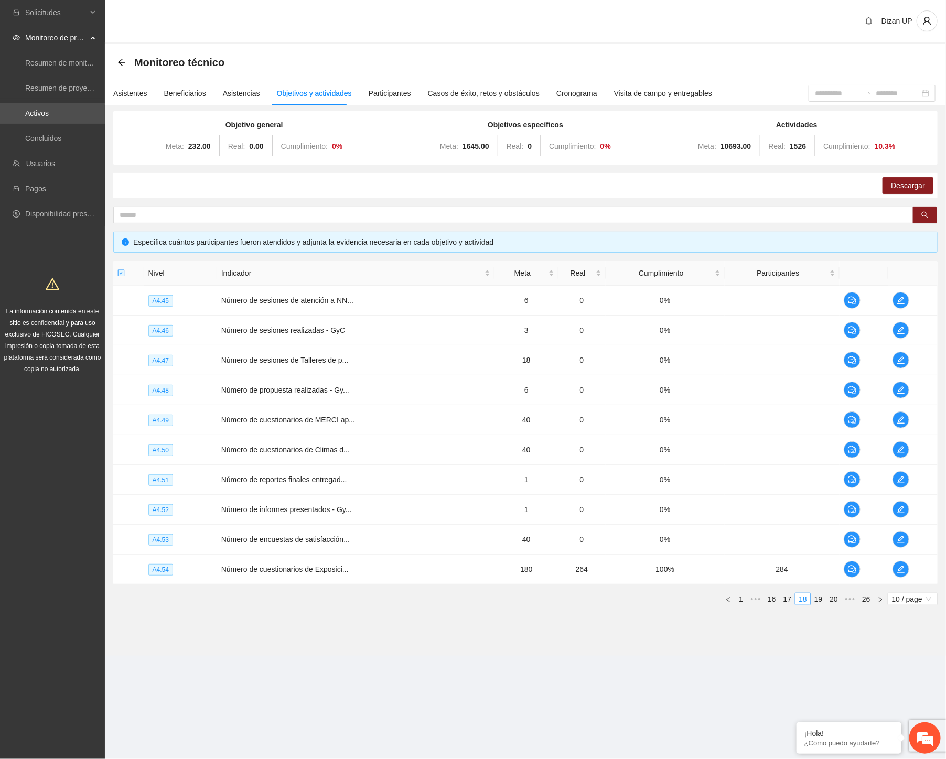
click at [184, 652] on section "Monitoreo técnico Asistentes Beneficiarios Asistencias Objetivos y actividades …" at bounding box center [525, 350] width 841 height 613
click at [905, 565] on span "edit" at bounding box center [901, 569] width 16 height 8
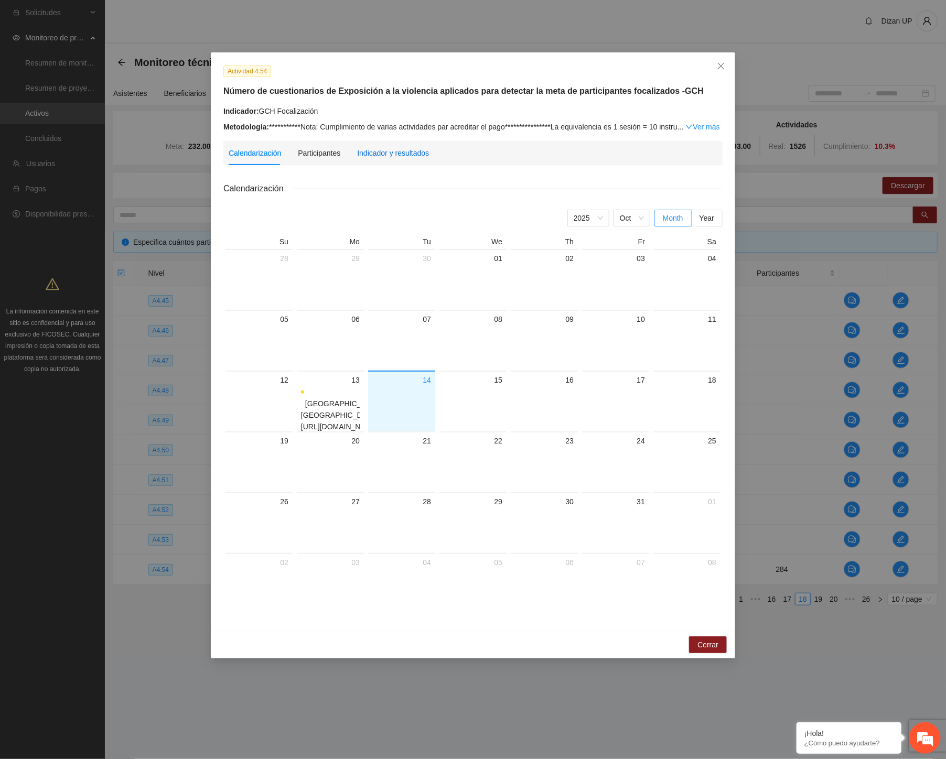
click at [405, 150] on div "Indicador y resultados" at bounding box center [393, 153] width 72 height 12
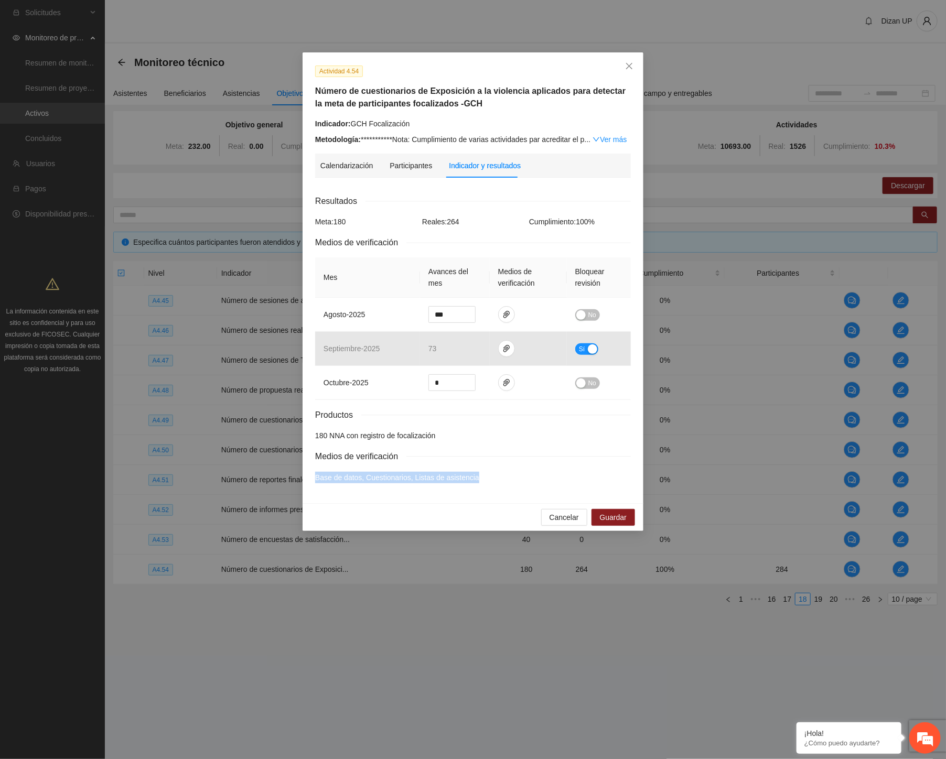
drag, startPoint x: 484, startPoint y: 482, endPoint x: 831, endPoint y: 516, distance: 348.3
click at [311, 475] on div "**********" at bounding box center [473, 277] width 341 height 451
click at [403, 458] on span "Medios de verificación" at bounding box center [360, 456] width 91 height 13
click at [551, 521] on button "Cancelar" at bounding box center [564, 517] width 46 height 17
